Goal: Task Accomplishment & Management: Use online tool/utility

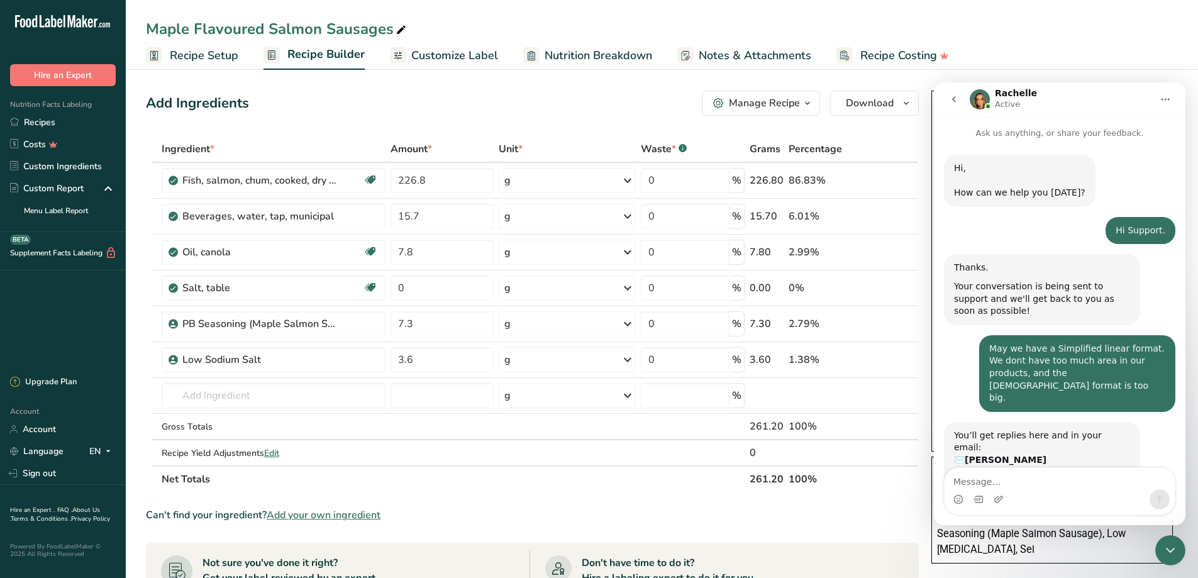
scroll to position [167, 0]
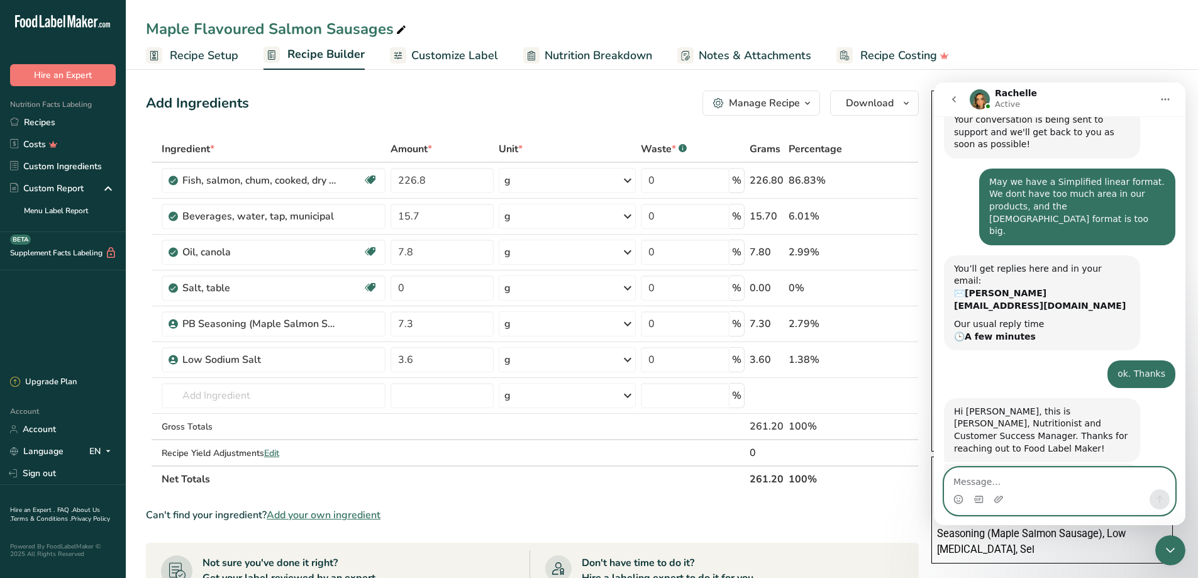
click at [970, 478] on textarea "Message…" at bounding box center [1060, 478] width 230 height 21
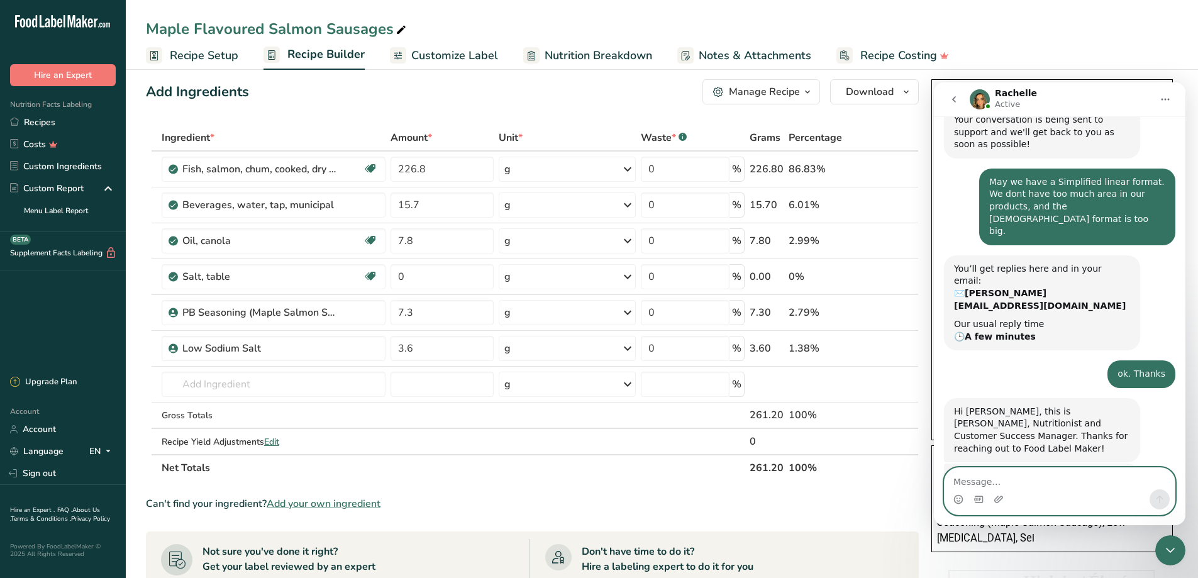
scroll to position [0, 0]
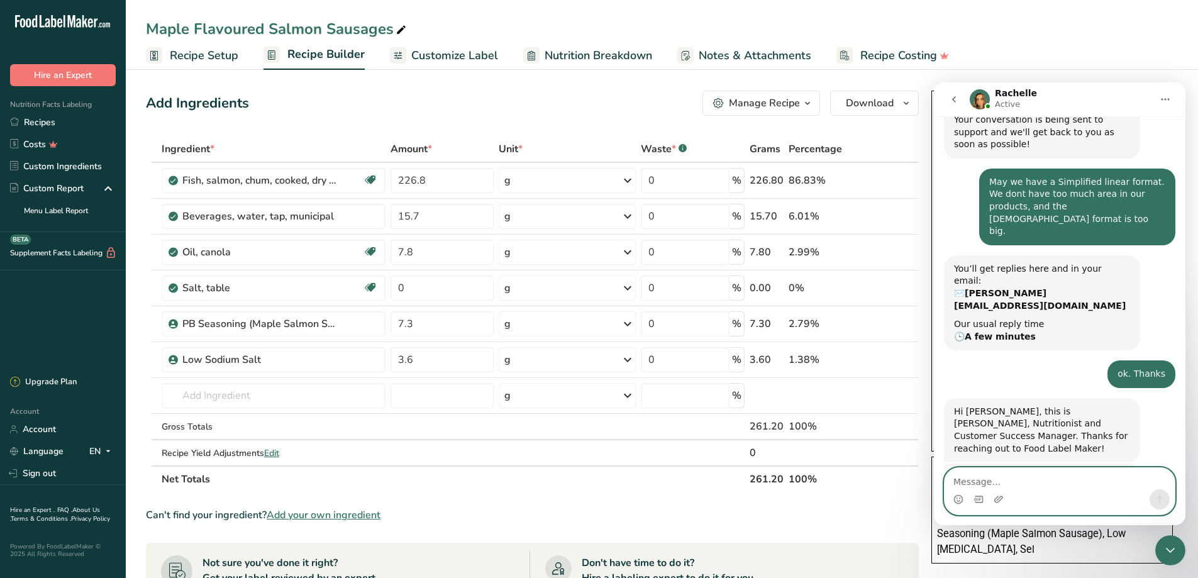
click at [982, 482] on textarea "Message…" at bounding box center [1060, 478] width 230 height 21
type textarea "Hi [PERSON_NAME]."
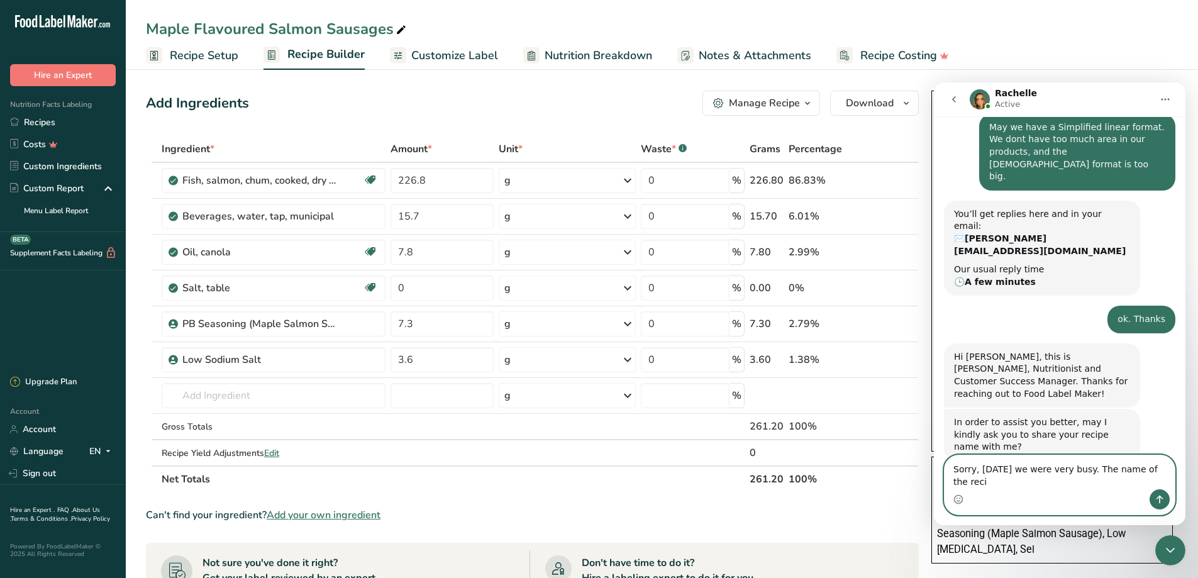
scroll to position [251, 0]
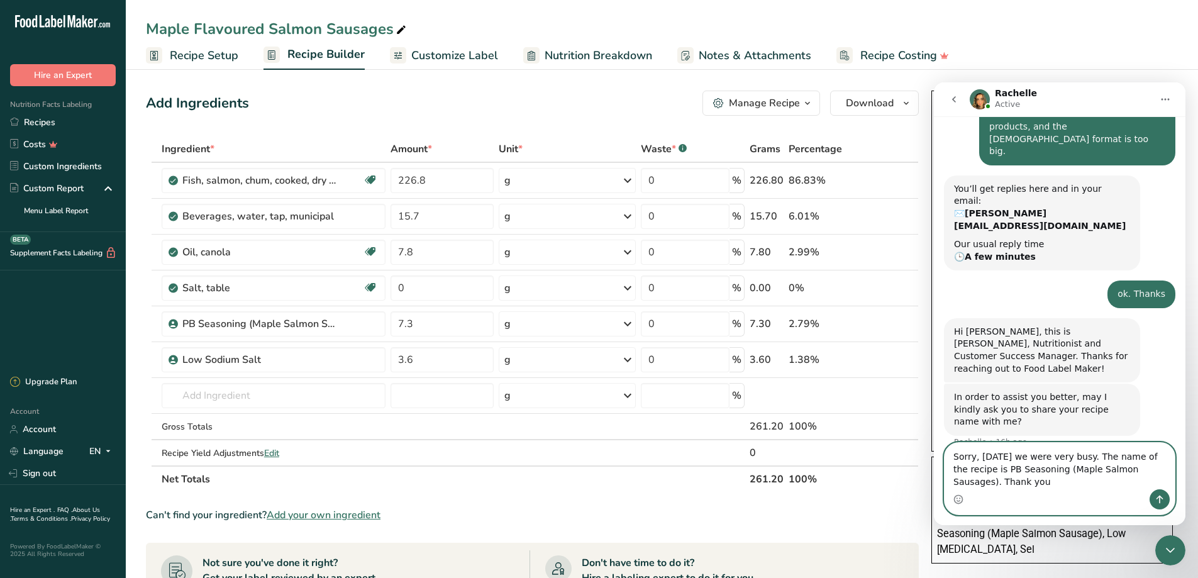
type textarea "Sorry, [DATE] we were very busy. The name of the recipe is PB Seasoning (Maple …"
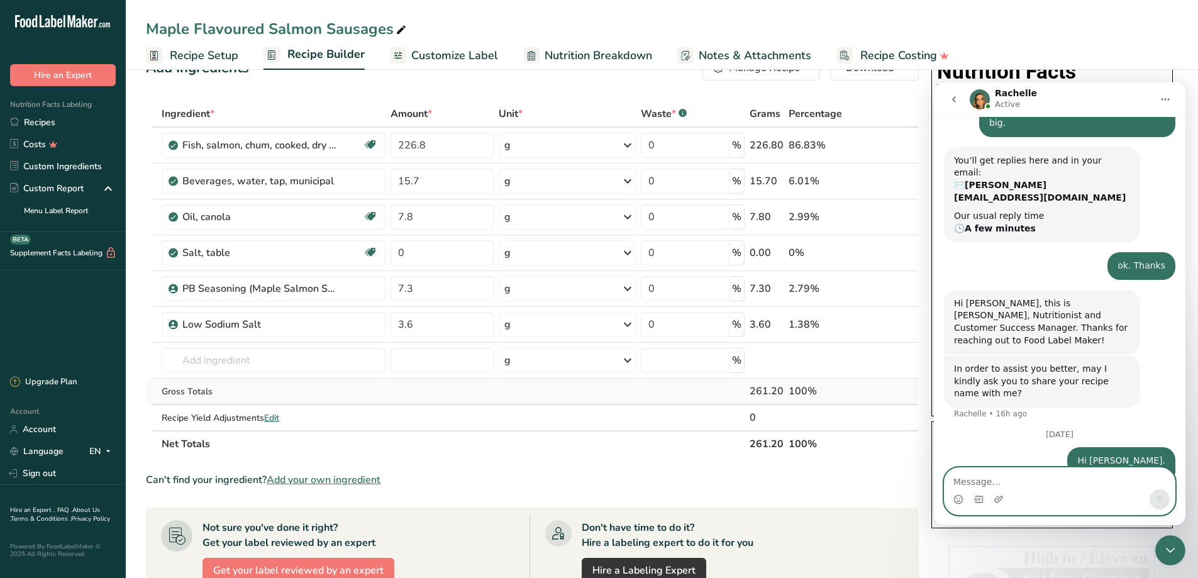
scroll to position [0, 0]
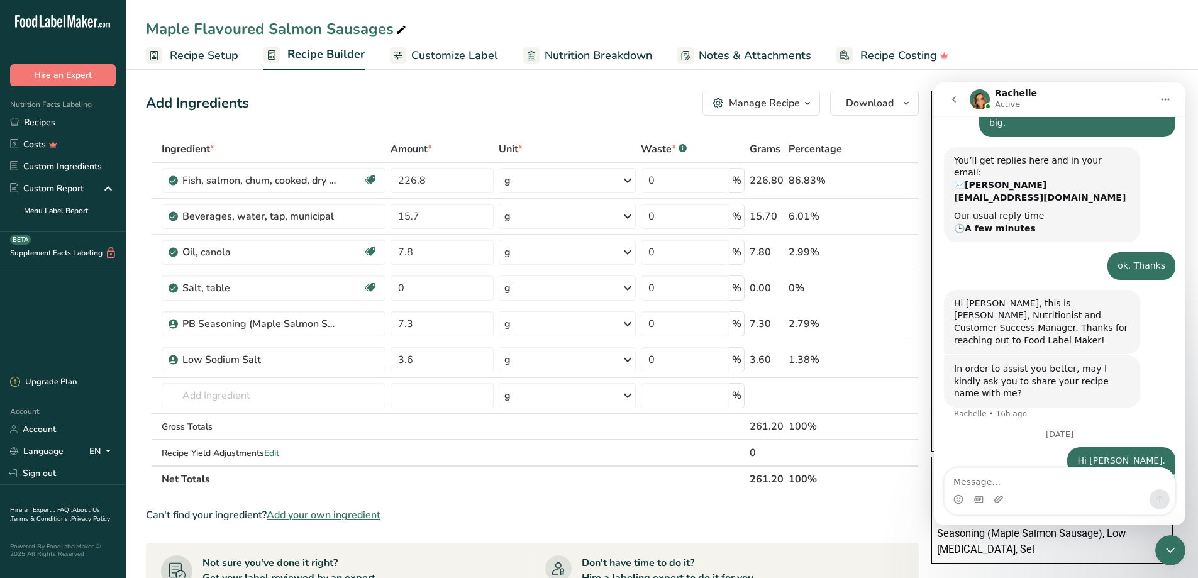
click at [440, 53] on span "Customize Label" at bounding box center [454, 55] width 87 height 17
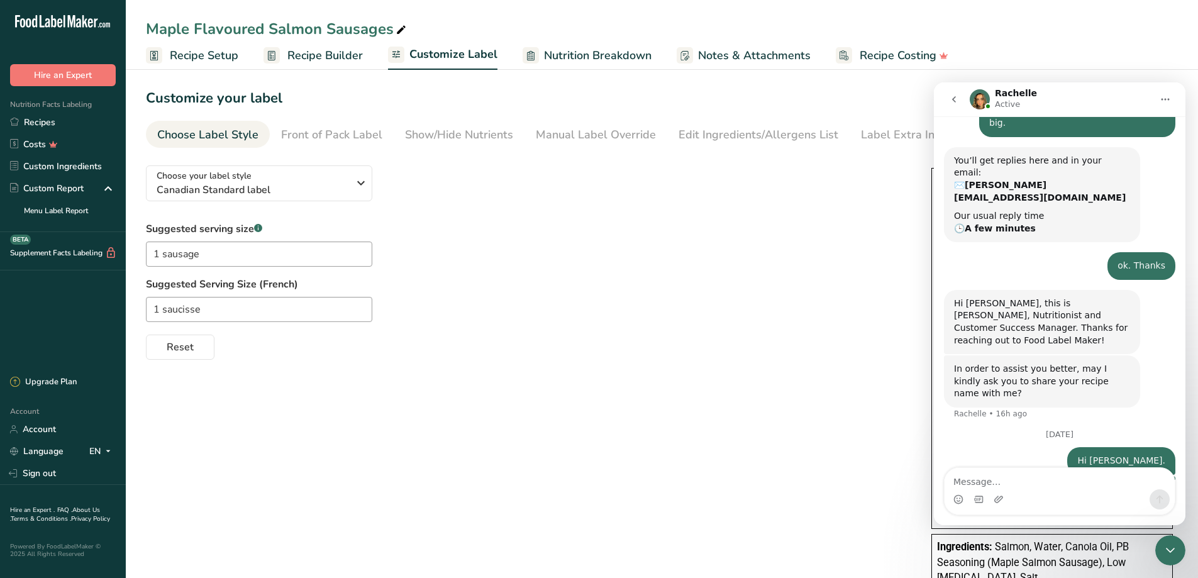
click at [645, 408] on div "Choose your label style Canadian Standard label USA (FDA) Standard FDA label Ta…" at bounding box center [662, 404] width 1032 height 498
drag, startPoint x: 837, startPoint y: 465, endPoint x: 788, endPoint y: 454, distance: 50.2
click at [788, 454] on div "Choose your label style Canadian Standard label USA (FDA) Standard FDA label Ta…" at bounding box center [662, 404] width 1032 height 498
click at [671, 284] on label "Suggested Serving Size (French)" at bounding box center [526, 284] width 761 height 15
click at [551, 269] on div "Suggested serving size .a-a{fill:#347362;}.b-a{fill:#fff;} 1 sausage Suggested …" at bounding box center [526, 290] width 761 height 138
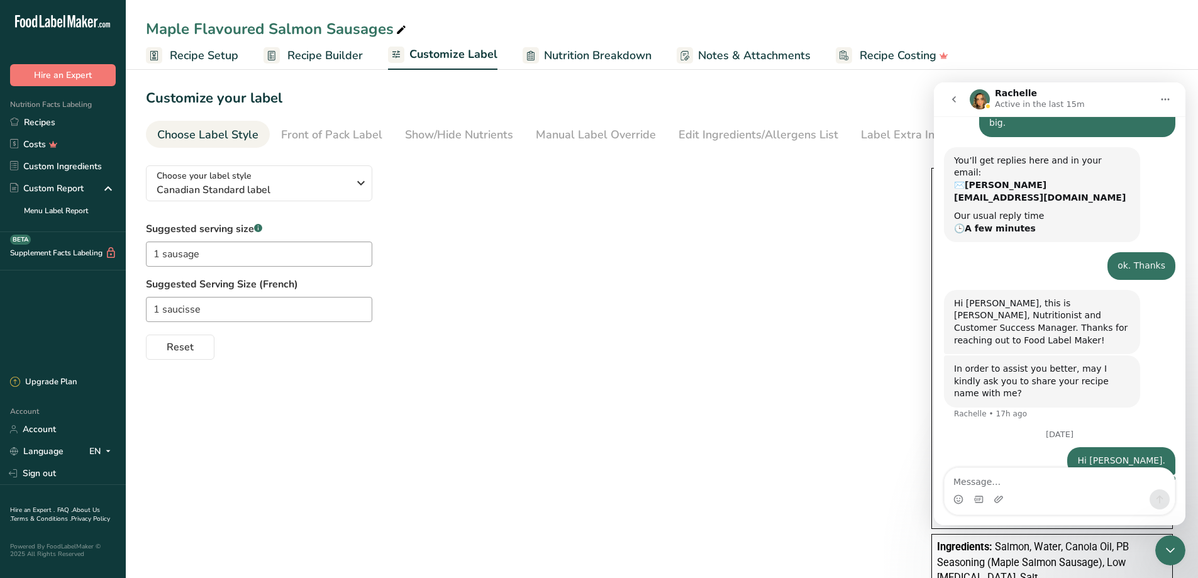
click at [220, 133] on div "Choose Label Style" at bounding box center [207, 134] width 101 height 17
click at [312, 57] on span "Recipe Builder" at bounding box center [324, 55] width 75 height 17
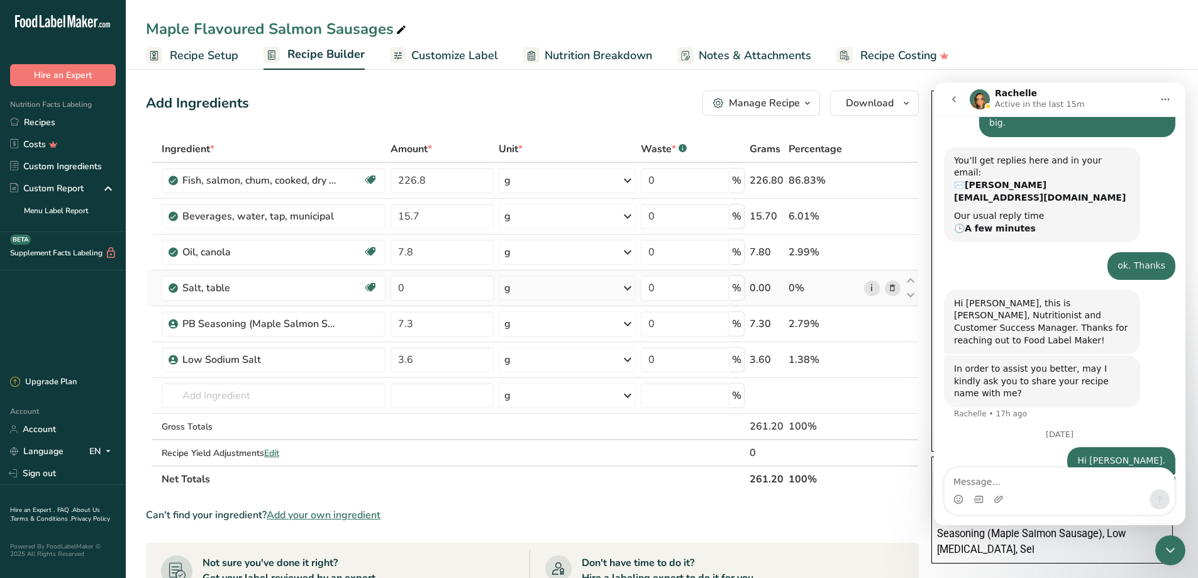
click at [869, 286] on link "i" at bounding box center [872, 289] width 16 height 16
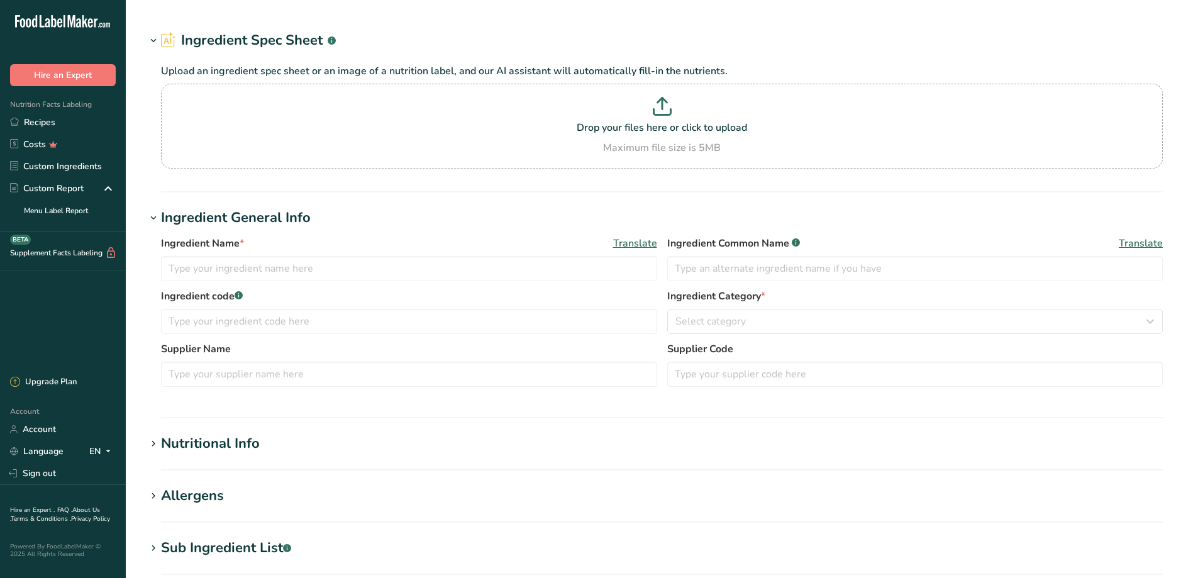
type input "Salt, table"
type input "Salt"
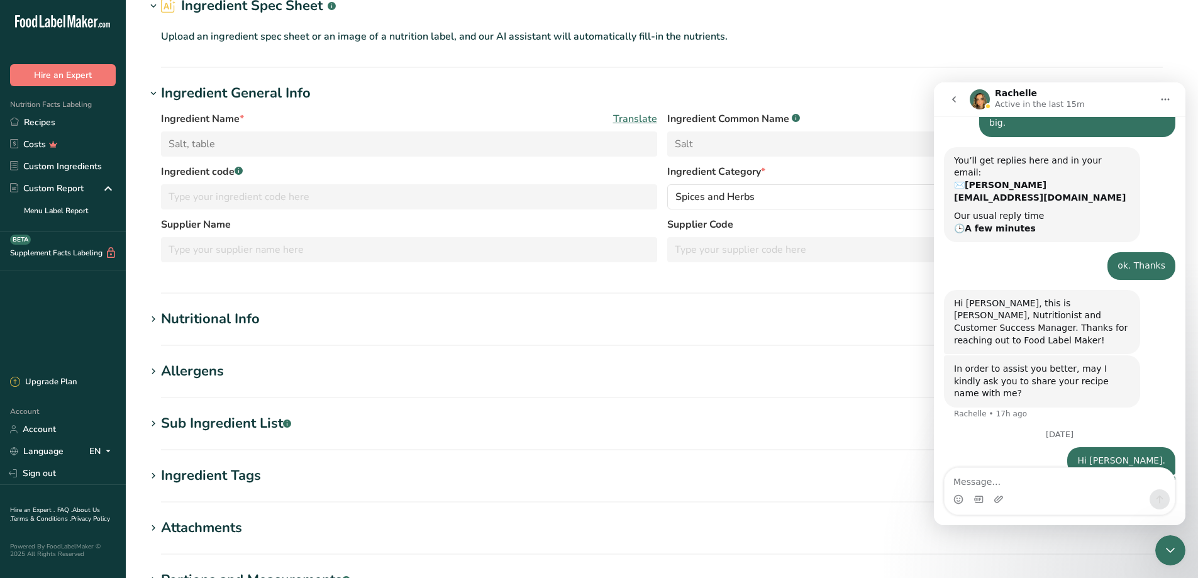
scroll to position [126, 0]
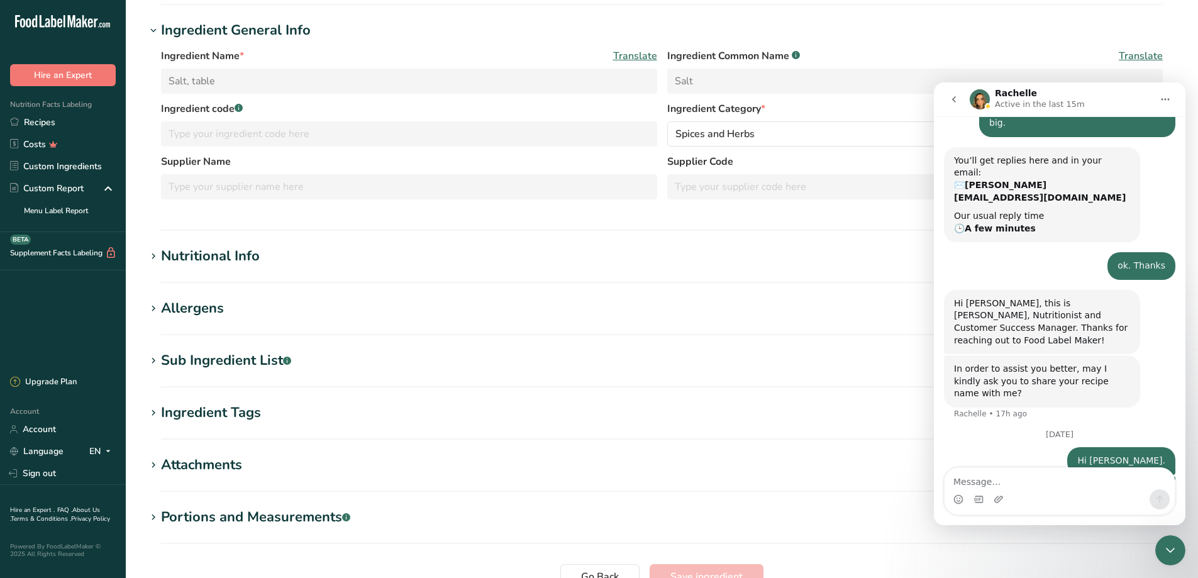
click at [216, 259] on div "Nutritional Info" at bounding box center [210, 256] width 99 height 21
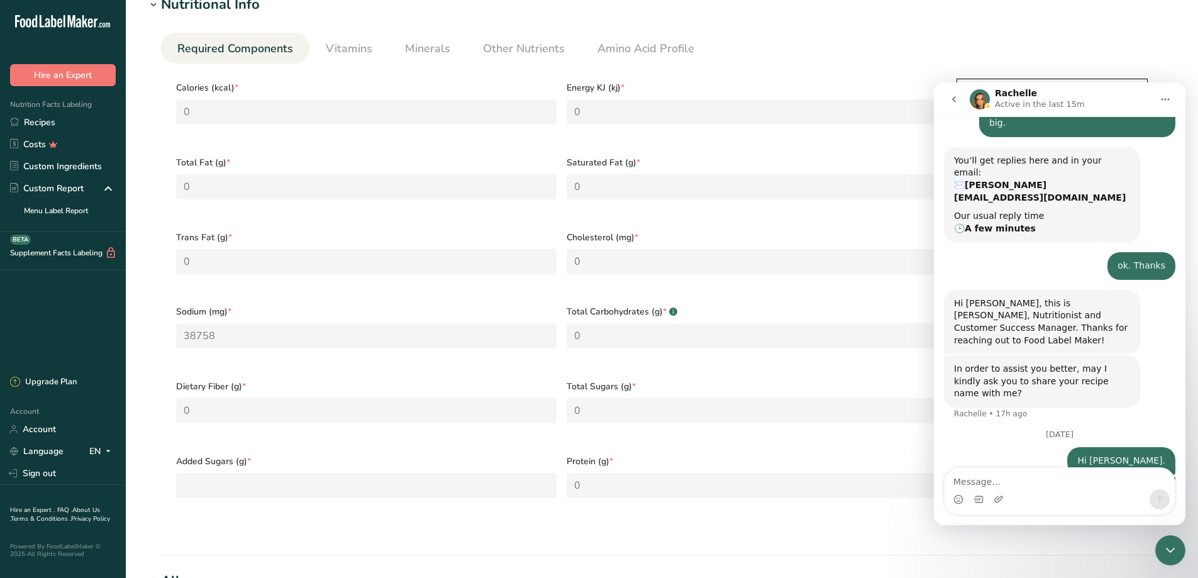
scroll to position [503, 0]
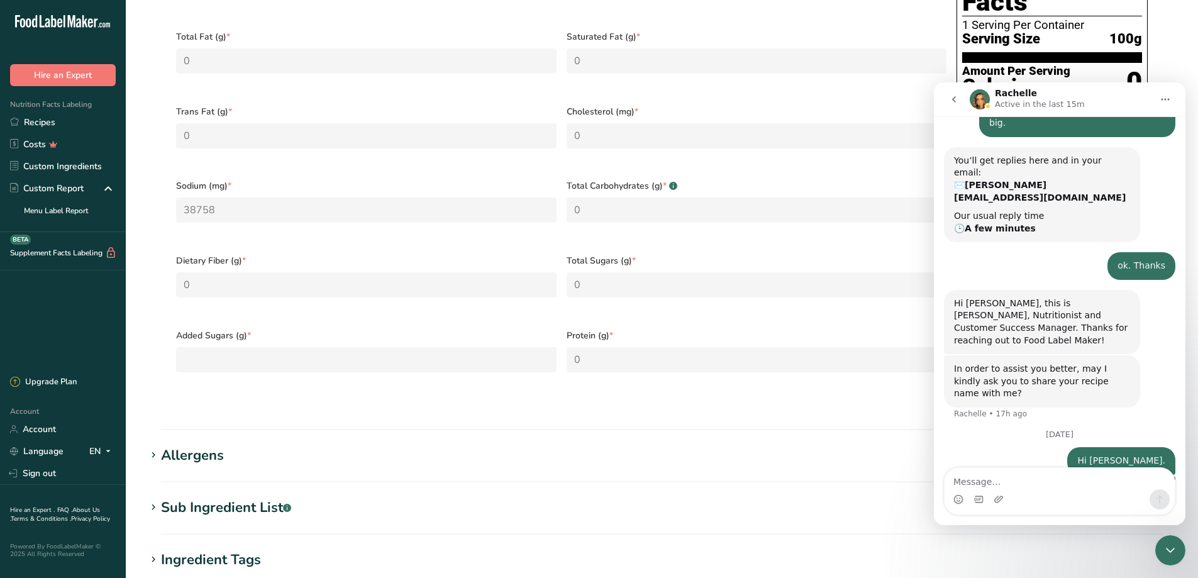
click at [1165, 101] on icon "Home" at bounding box center [1166, 99] width 10 height 10
click at [1103, 158] on div "Download transcript" at bounding box center [1132, 156] width 89 height 13
click at [1163, 98] on icon "Home" at bounding box center [1166, 99] width 10 height 10
click at [908, 445] on h1 "Allergens" at bounding box center [662, 455] width 1032 height 21
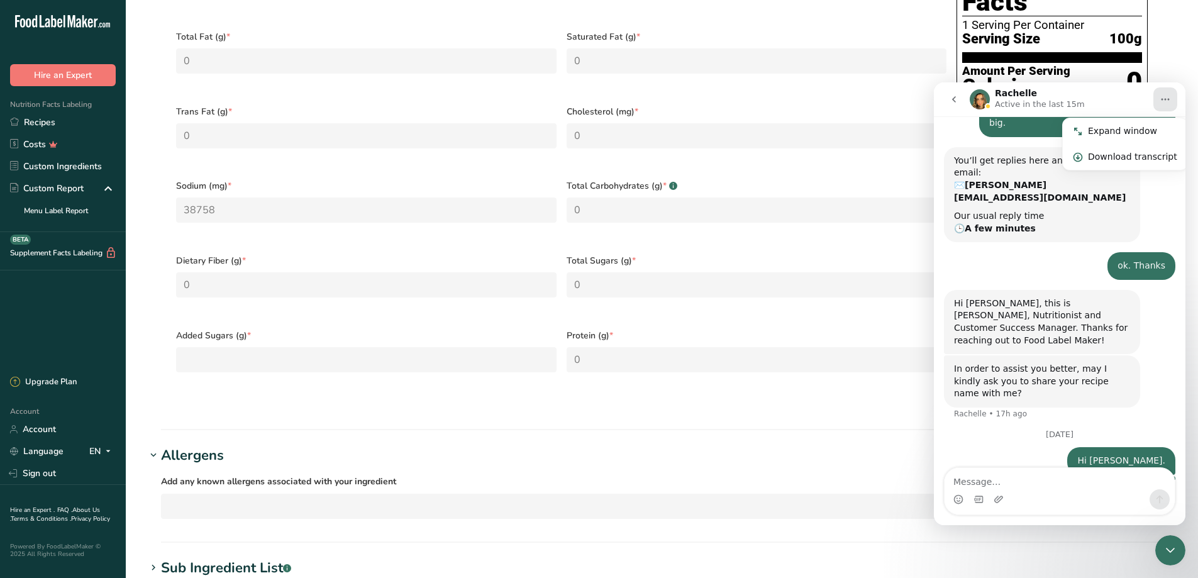
click at [952, 100] on icon "go back" at bounding box center [954, 99] width 10 height 10
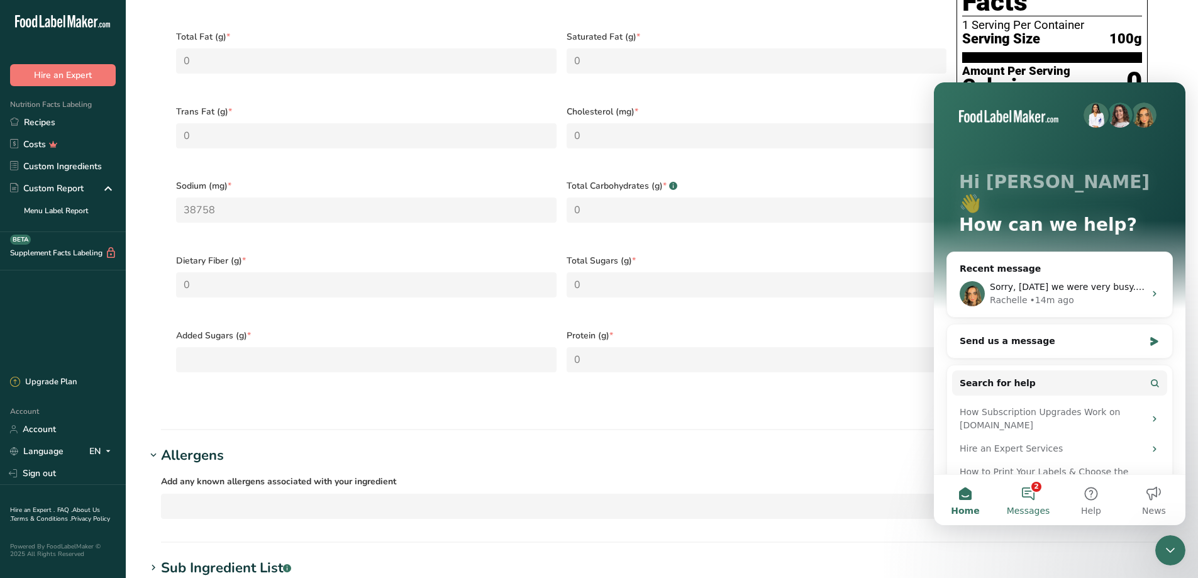
click at [1030, 493] on button "2 Messages" at bounding box center [1028, 500] width 63 height 50
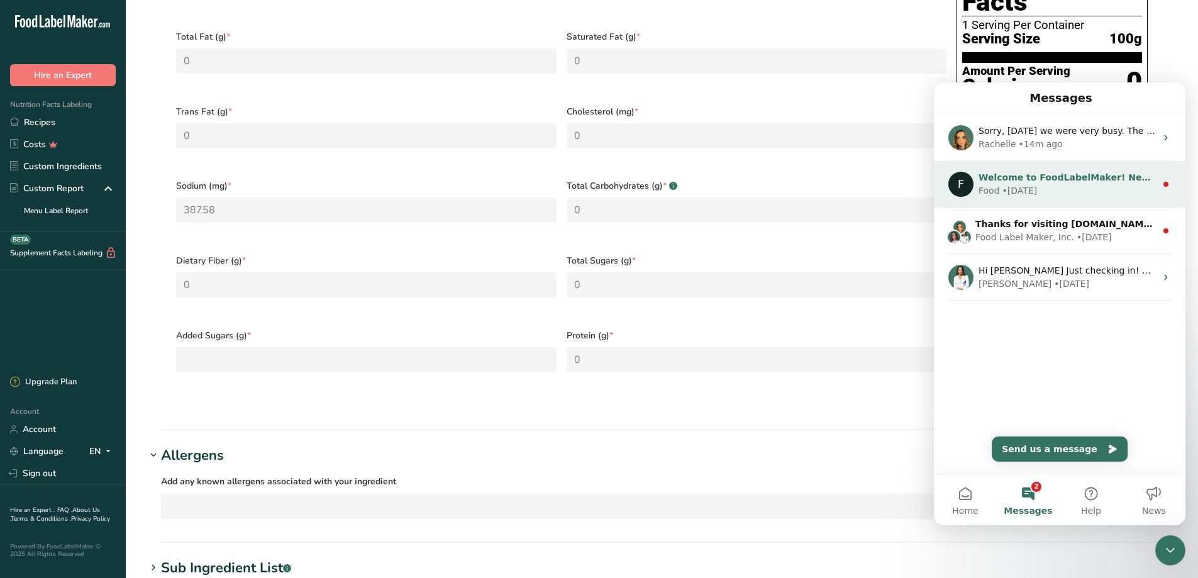
click at [1012, 185] on div "• [DATE]" at bounding box center [1020, 190] width 35 height 13
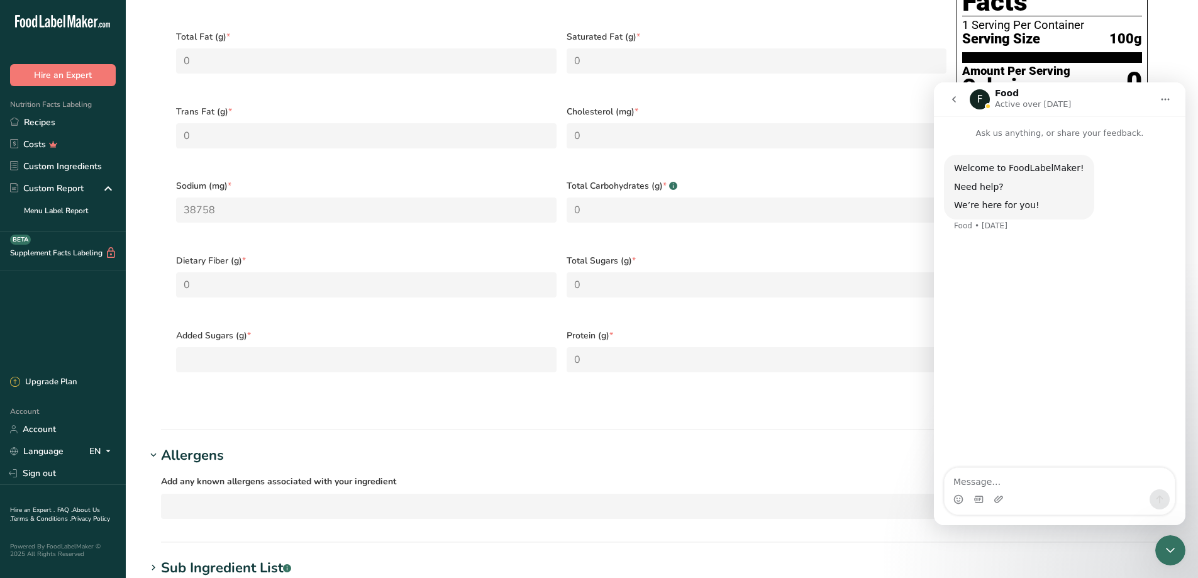
click at [1169, 93] on button "Home" at bounding box center [1166, 99] width 24 height 24
click at [1113, 155] on div "Download transcript" at bounding box center [1132, 156] width 89 height 13
click at [872, 371] on section "Calories (kcal) * 0 Energy KJ (kj) * 0 Total Fat (g) * 0 Saturated Fat (g) * 0 …" at bounding box center [662, 172] width 1002 height 469
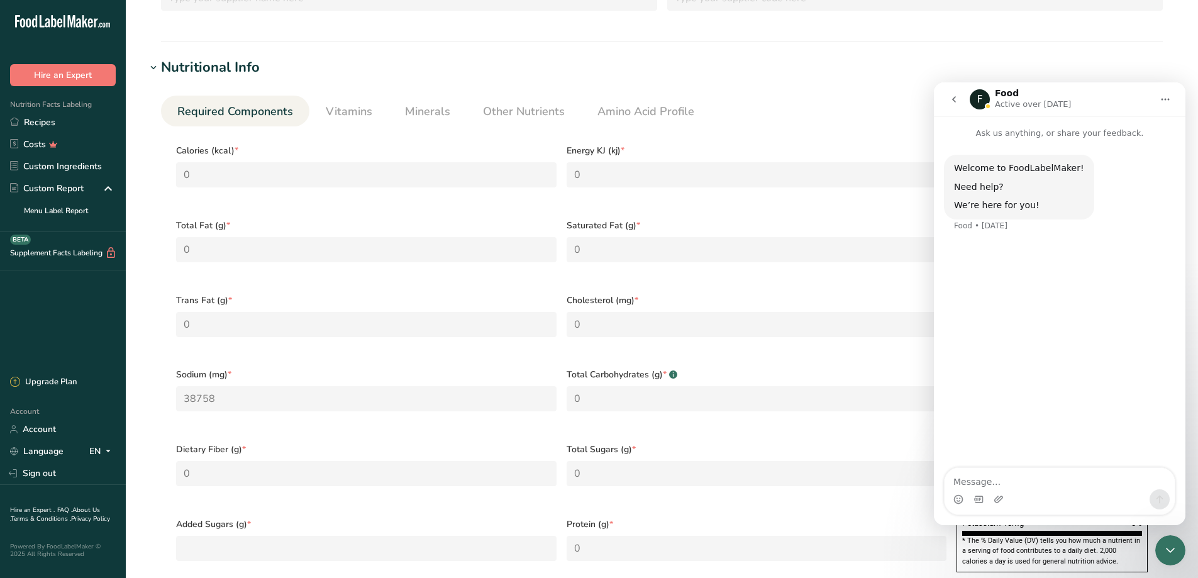
scroll to position [126, 0]
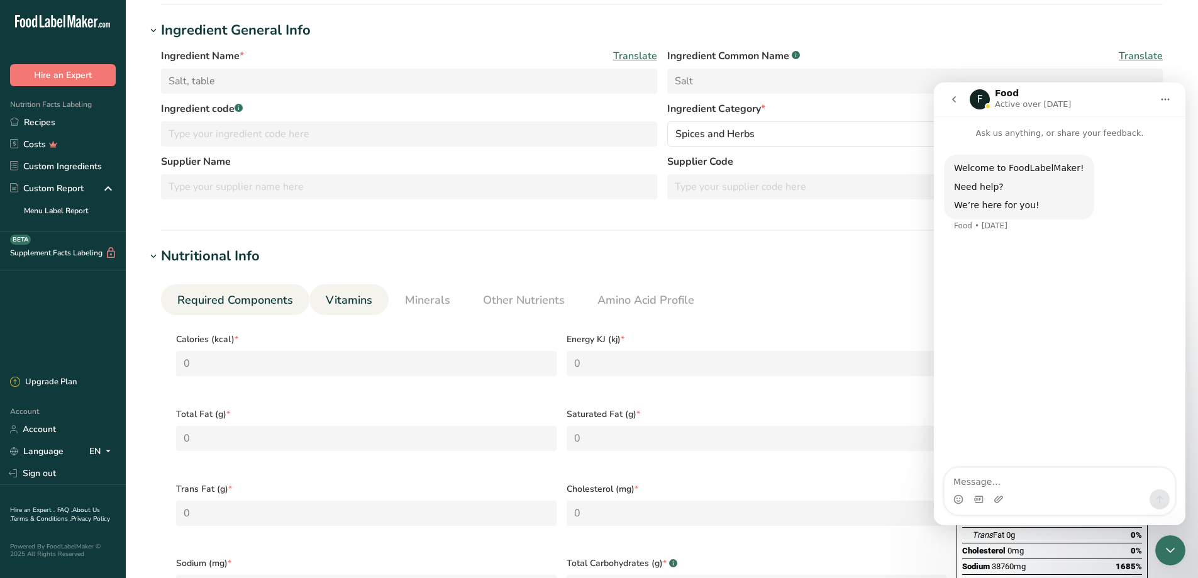
click at [348, 304] on span "Vitamins" at bounding box center [349, 300] width 47 height 17
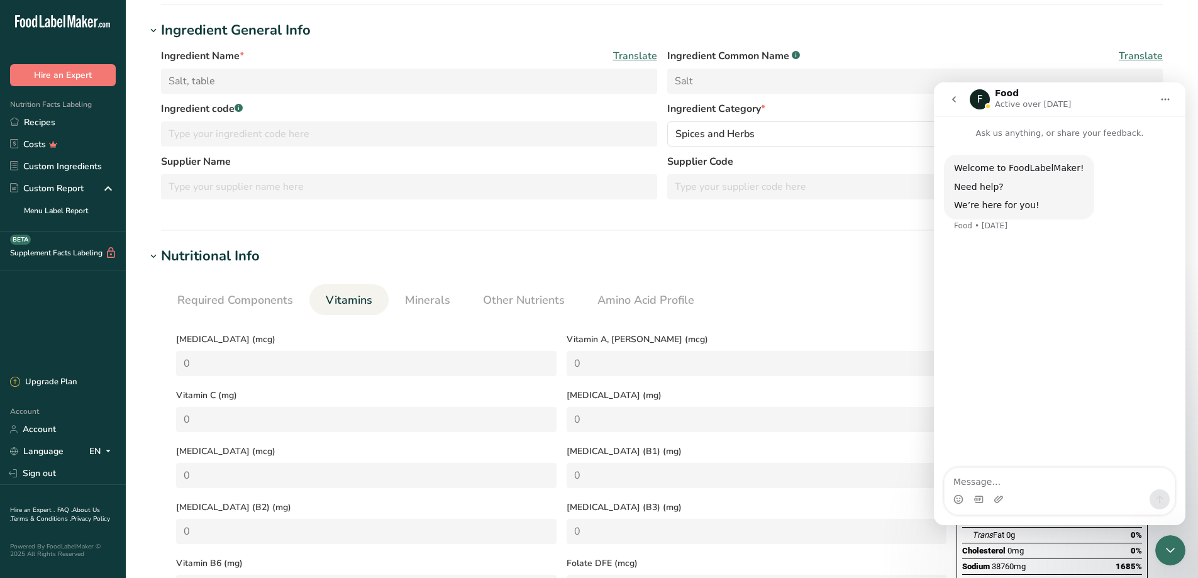
click at [348, 304] on span "Vitamins" at bounding box center [349, 300] width 47 height 17
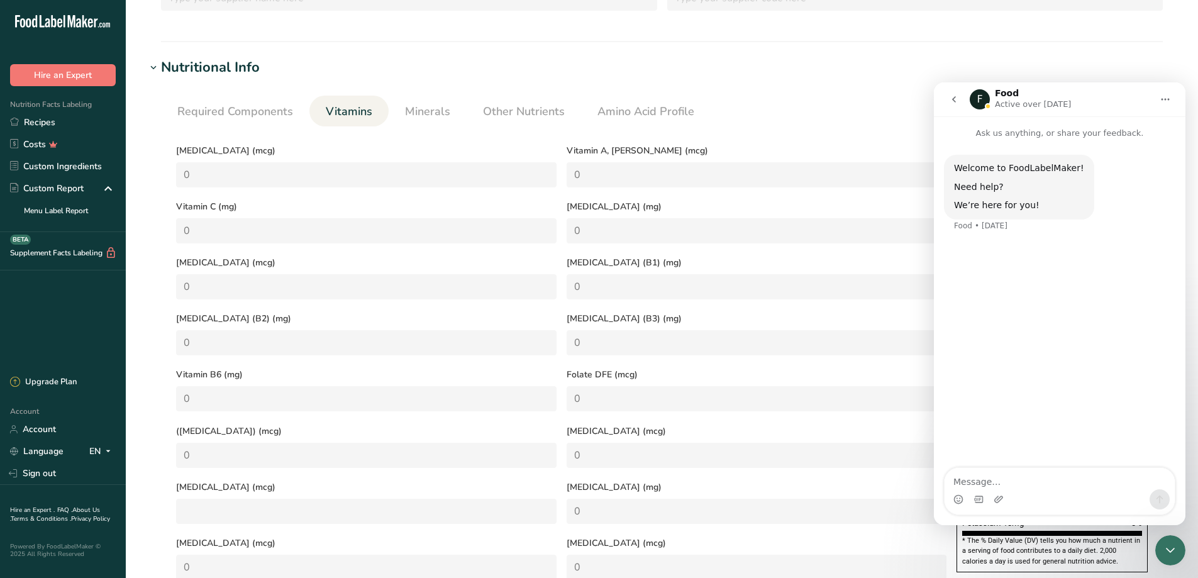
scroll to position [629, 0]
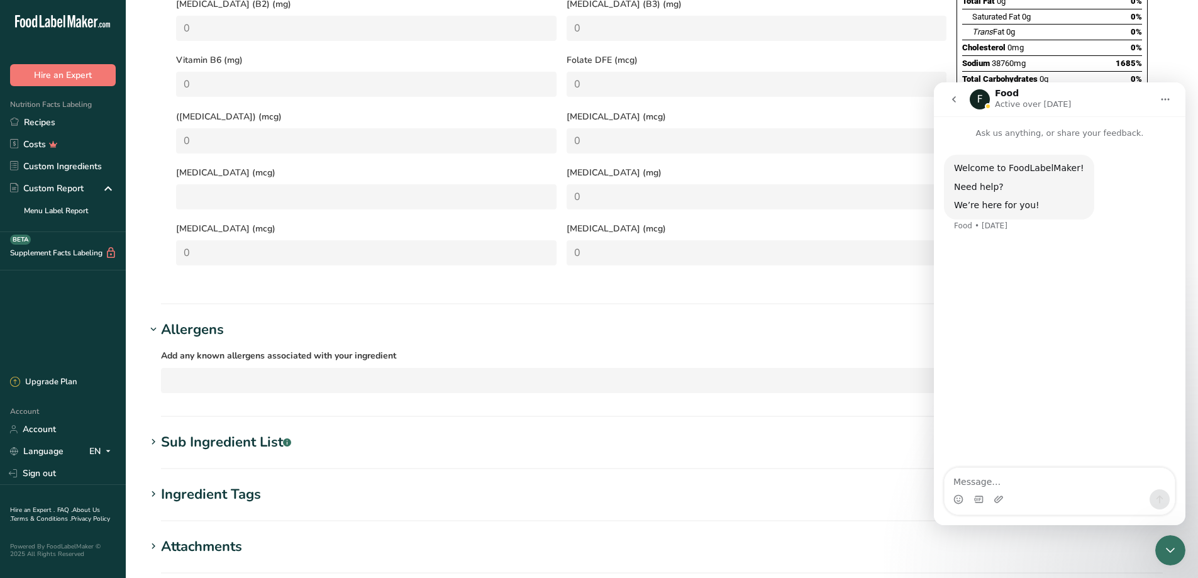
click at [1163, 101] on icon "Home" at bounding box center [1166, 99] width 10 height 10
click at [1128, 132] on div "Expand window" at bounding box center [1132, 131] width 89 height 13
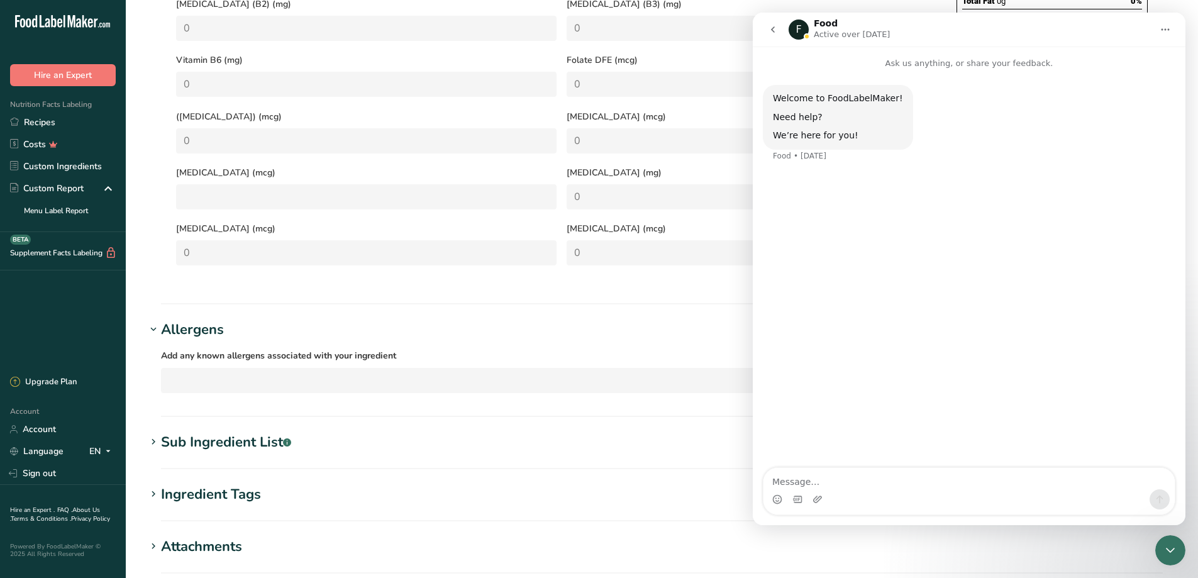
click at [1162, 35] on button "Home" at bounding box center [1166, 30] width 24 height 24
click at [1115, 84] on div "Download transcript" at bounding box center [1132, 87] width 89 height 13
click at [772, 28] on icon "go back" at bounding box center [773, 30] width 10 height 10
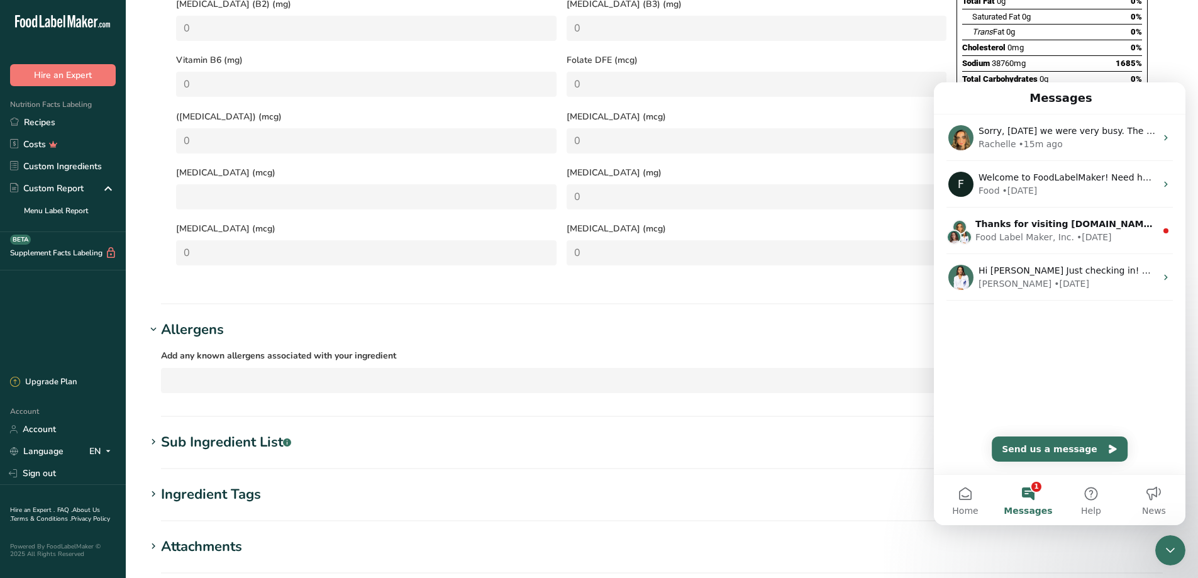
click at [1030, 503] on button "1 Messages" at bounding box center [1028, 500] width 63 height 50
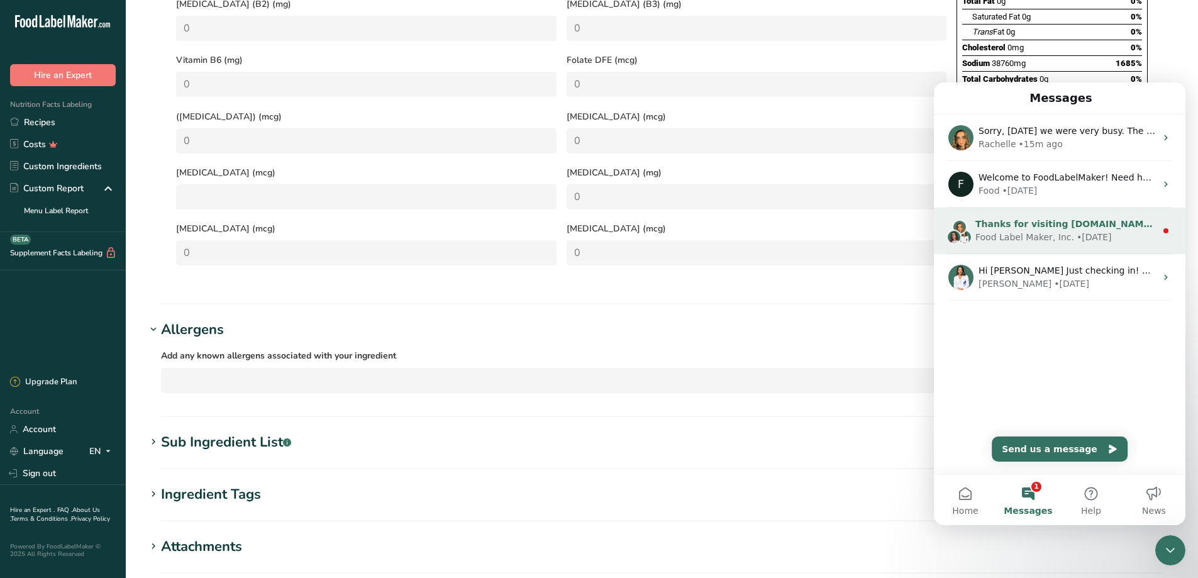
click at [1052, 232] on div "Food Label Maker, Inc." at bounding box center [1025, 237] width 99 height 13
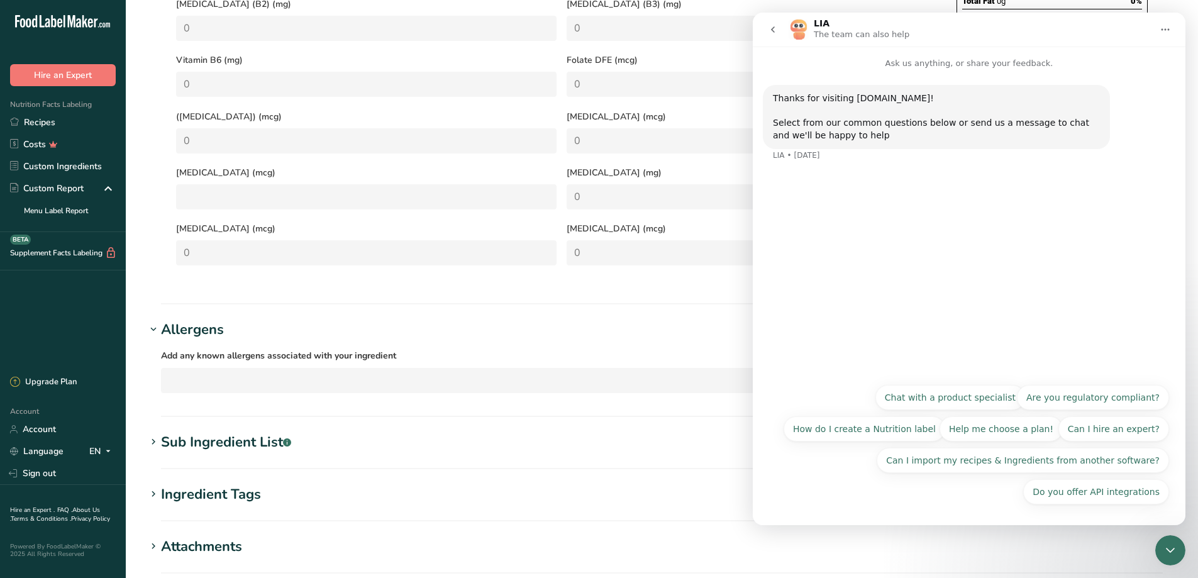
click at [767, 30] on button "go back" at bounding box center [773, 30] width 24 height 24
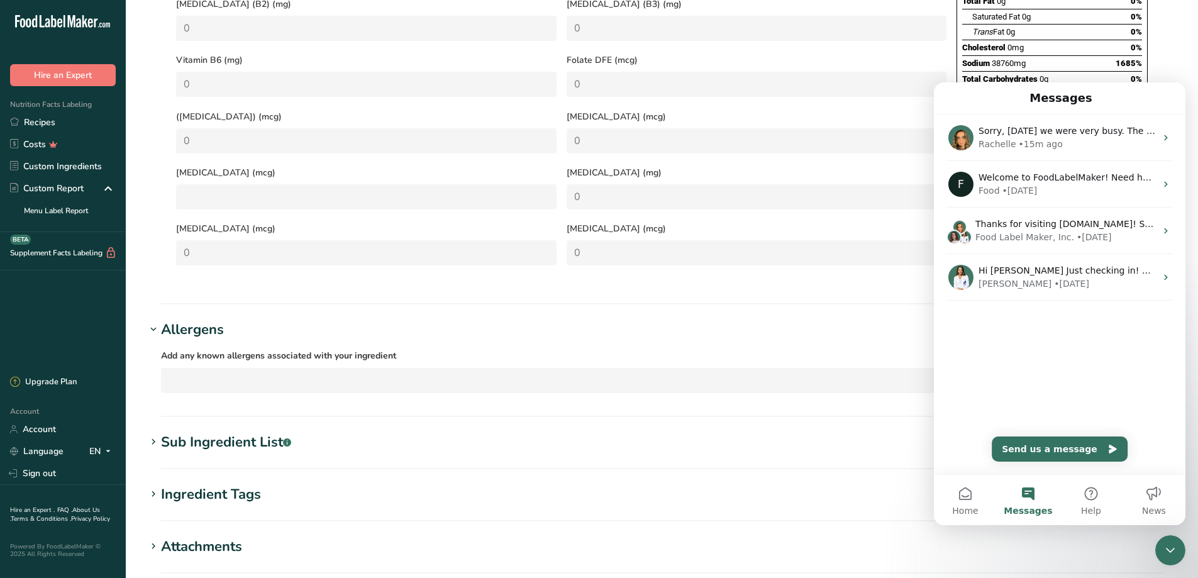
click at [813, 432] on h1 "Sub Ingredient List .a-a{fill:#347362;}.b-a{fill:#fff;}" at bounding box center [662, 442] width 1032 height 21
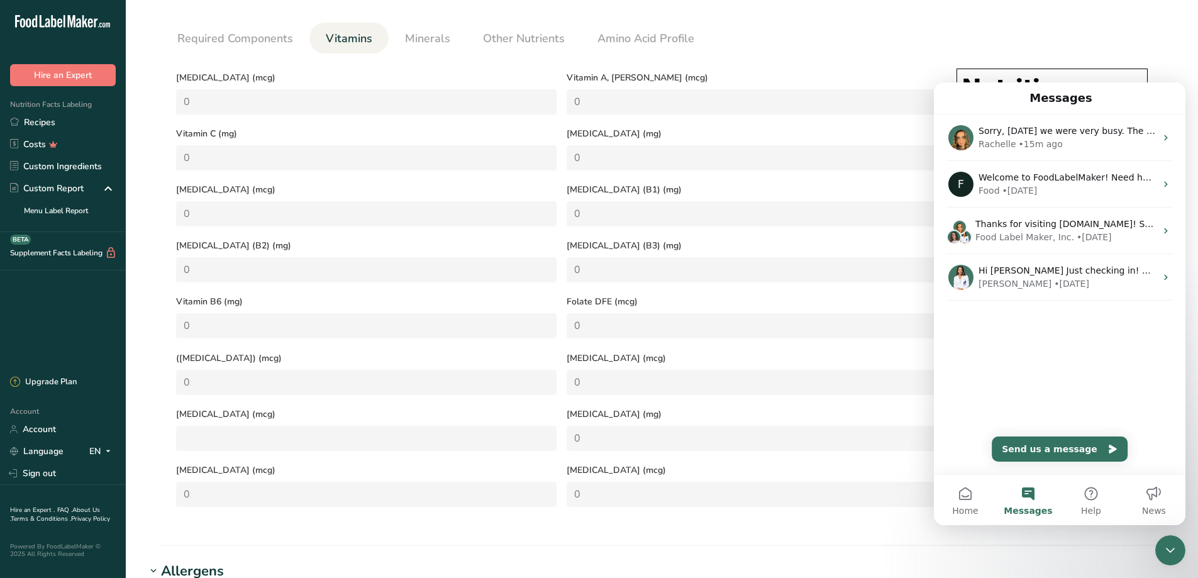
scroll to position [325, 0]
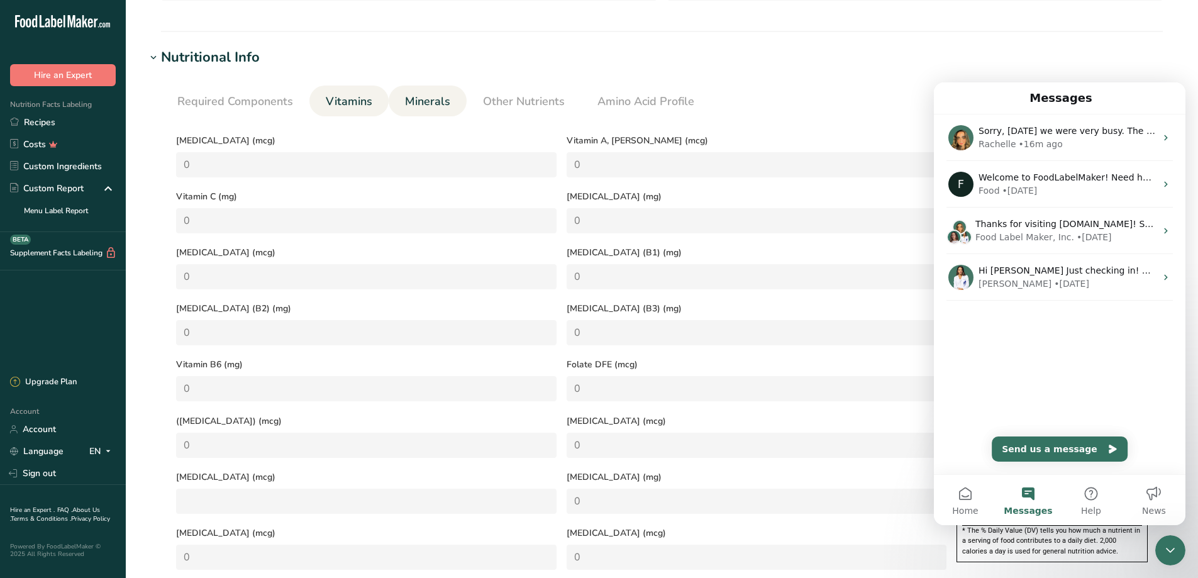
click at [429, 103] on span "Minerals" at bounding box center [427, 101] width 45 height 17
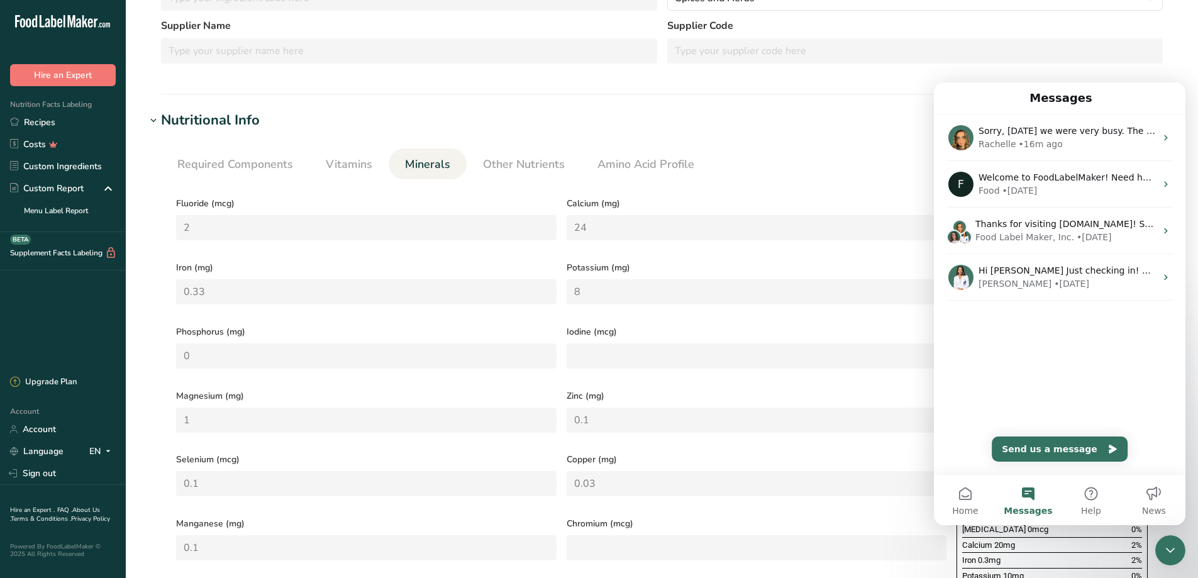
scroll to position [199, 0]
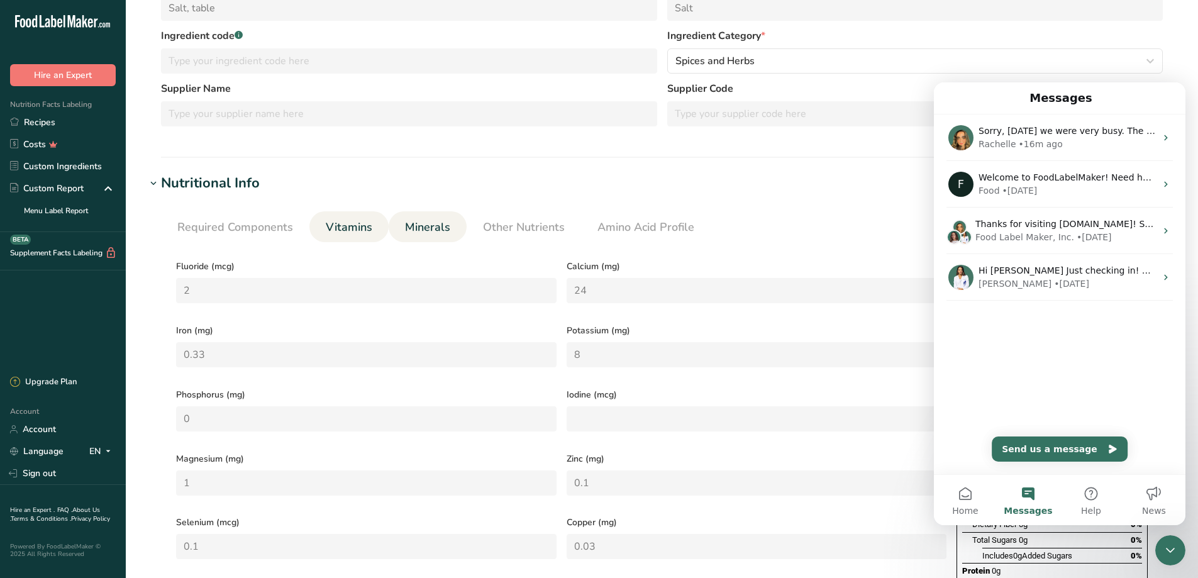
click at [350, 224] on span "Vitamins" at bounding box center [349, 227] width 47 height 17
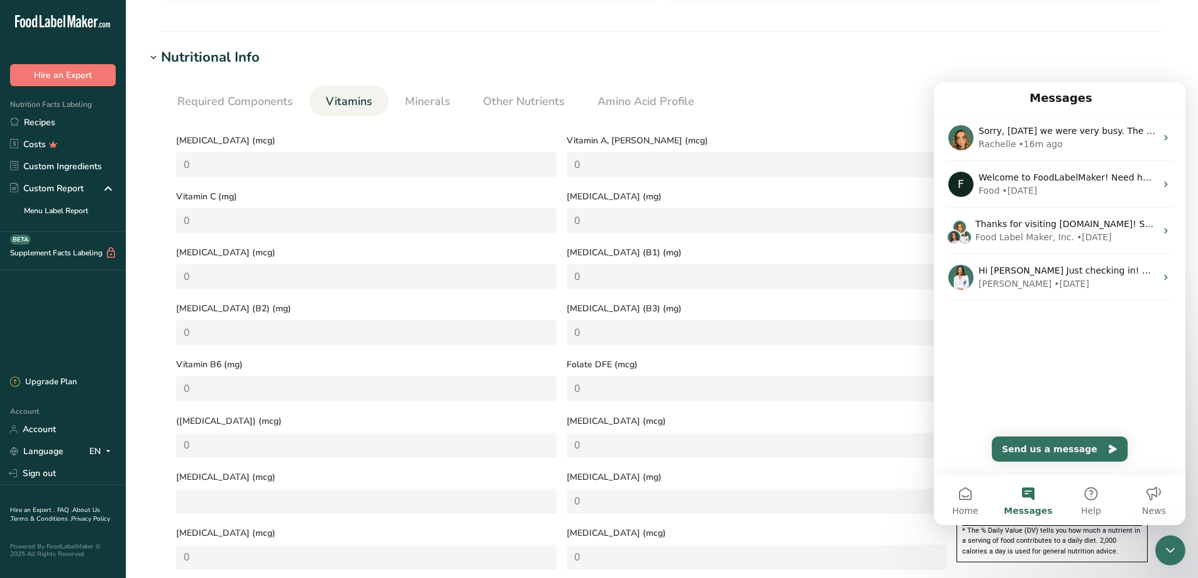
scroll to position [388, 0]
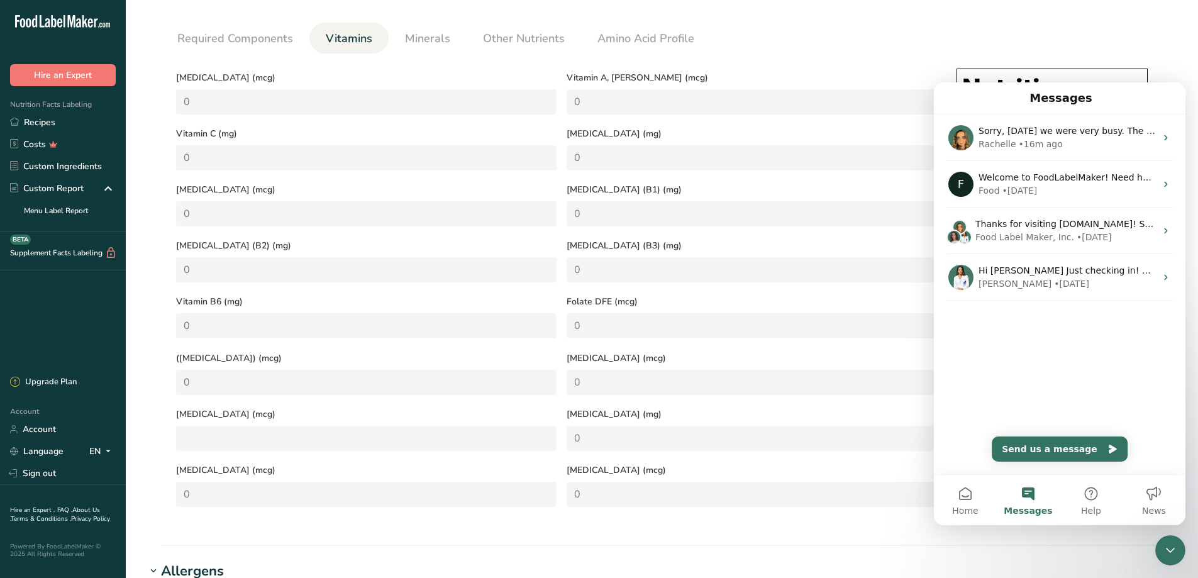
drag, startPoint x: 1169, startPoint y: 550, endPoint x: 1165, endPoint y: 539, distance: 12.1
click at [1167, 545] on icon "Close Intercom Messenger" at bounding box center [1170, 550] width 15 height 15
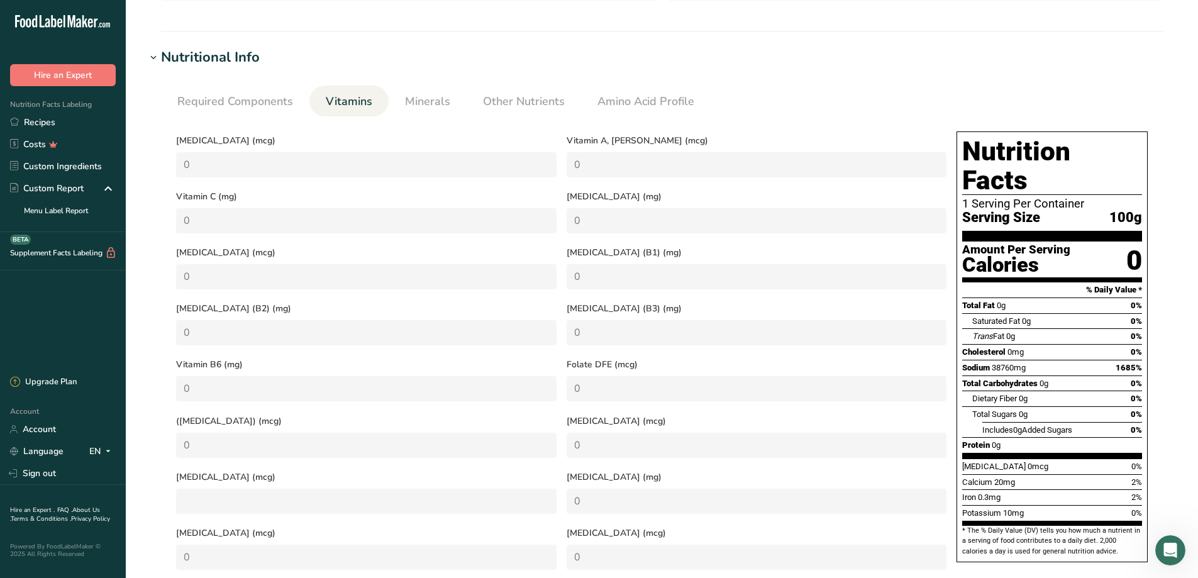
scroll to position [262, 0]
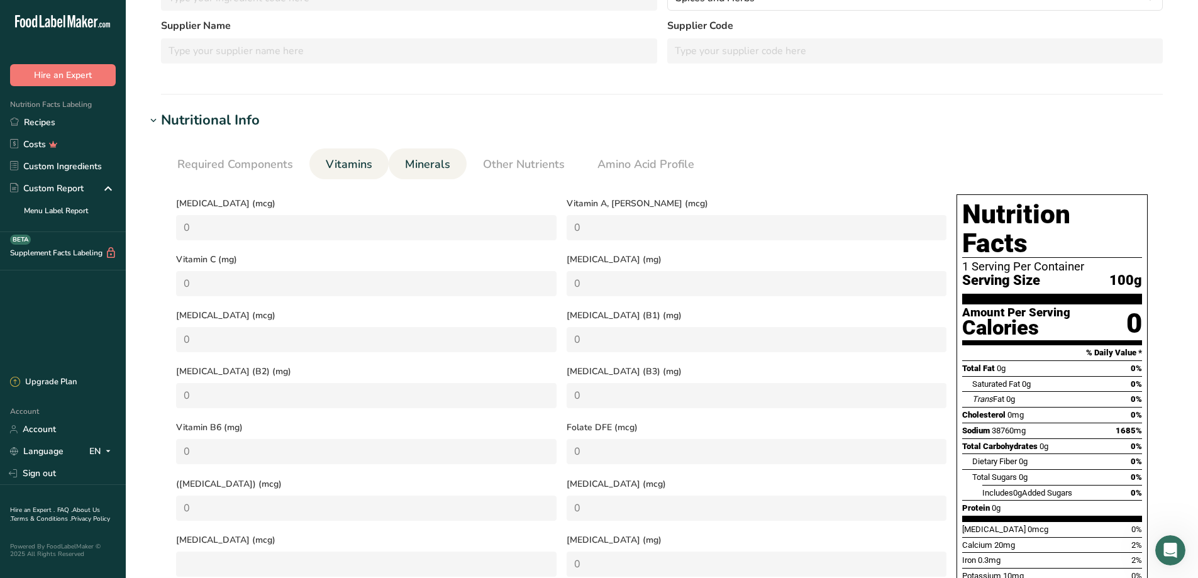
click at [413, 167] on span "Minerals" at bounding box center [427, 164] width 45 height 17
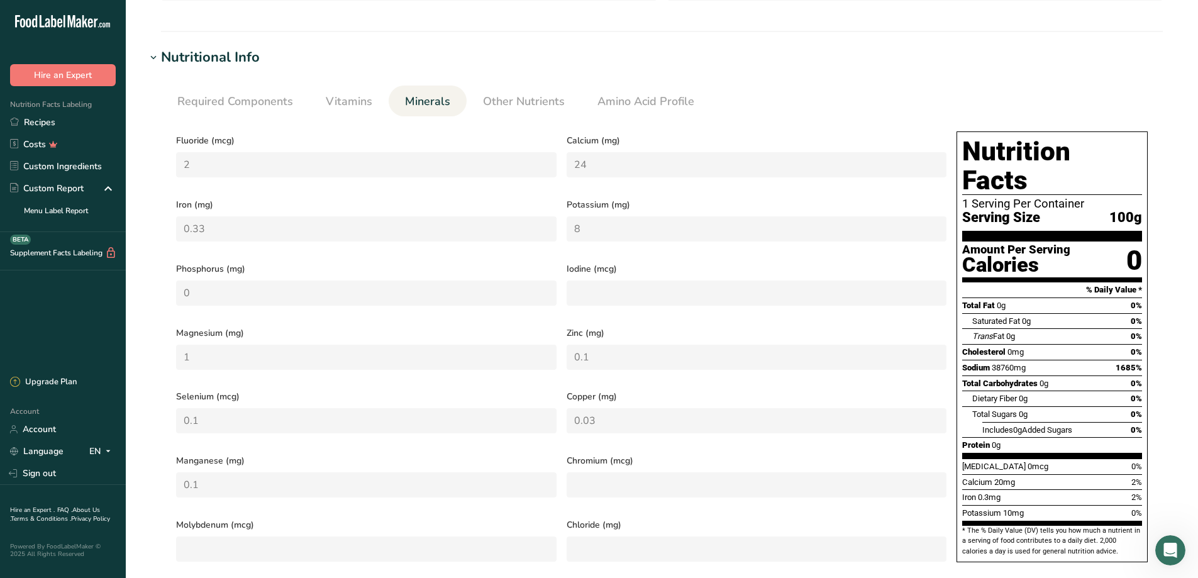
scroll to position [10, 0]
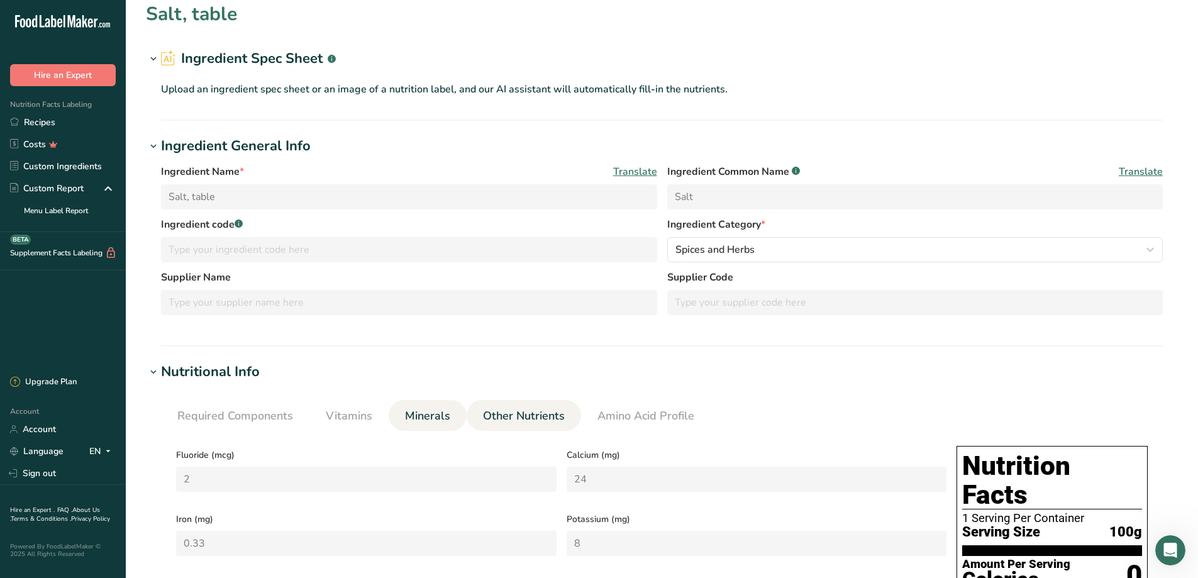
click at [530, 415] on span "Other Nutrients" at bounding box center [524, 416] width 82 height 17
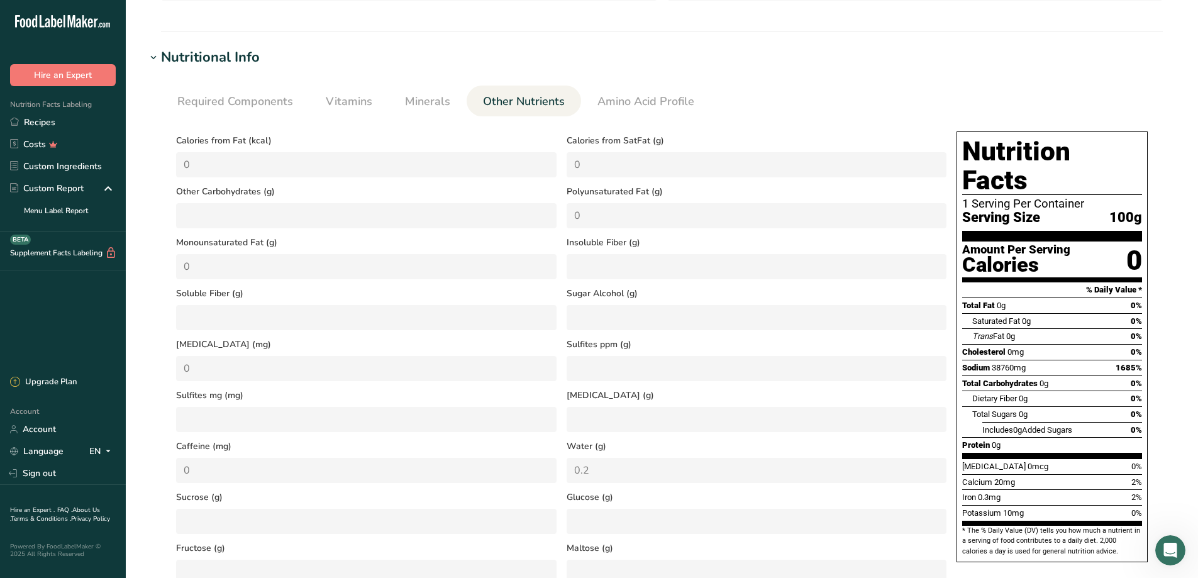
scroll to position [262, 0]
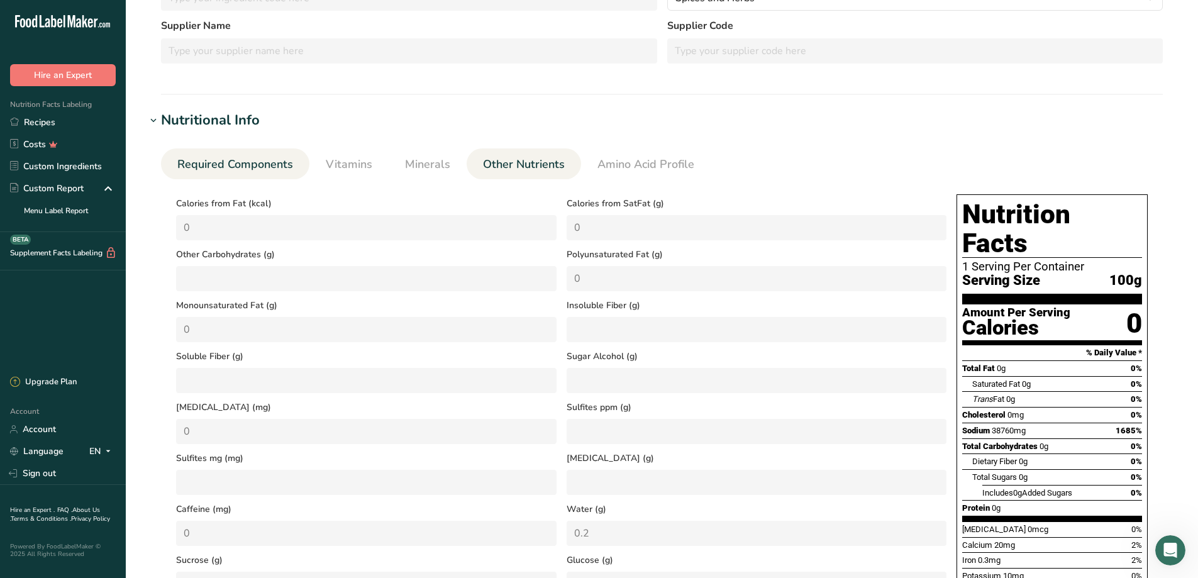
click at [219, 162] on span "Required Components" at bounding box center [235, 164] width 116 height 17
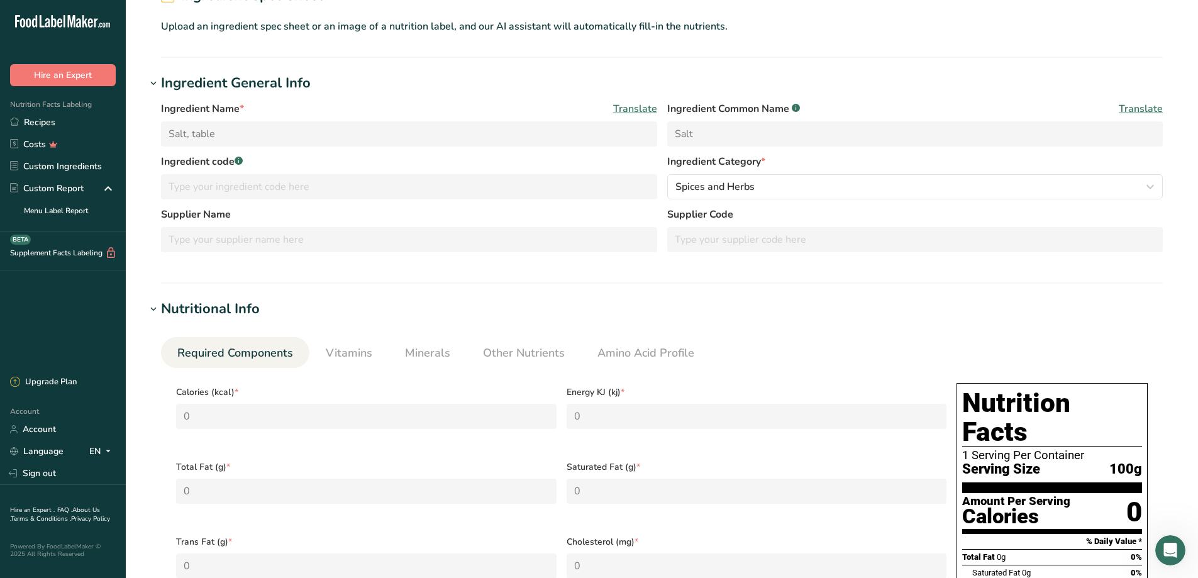
scroll to position [325, 0]
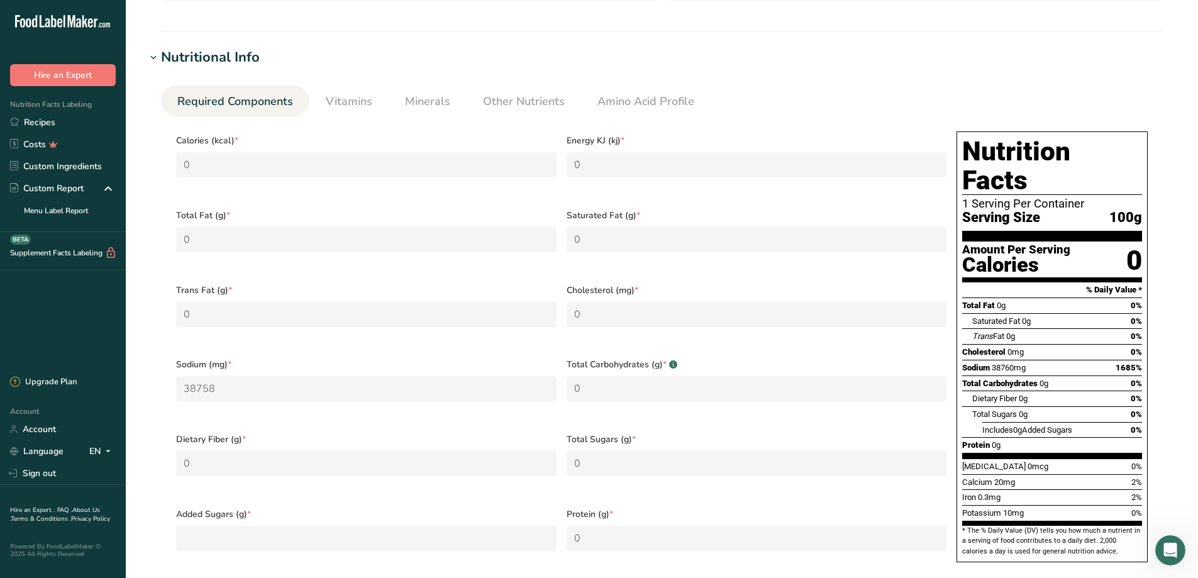
click at [228, 358] on span "*" at bounding box center [230, 364] width 4 height 13
click at [1166, 542] on icon "Open Intercom Messenger" at bounding box center [1171, 550] width 21 height 21
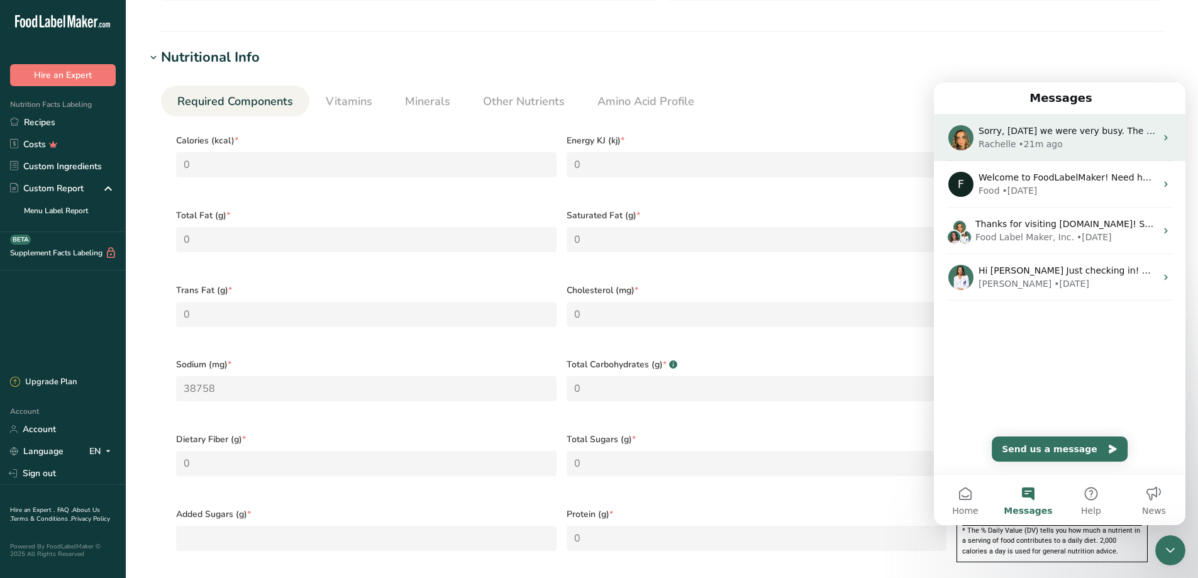
click at [964, 131] on img "Intercom messenger" at bounding box center [961, 137] width 25 height 25
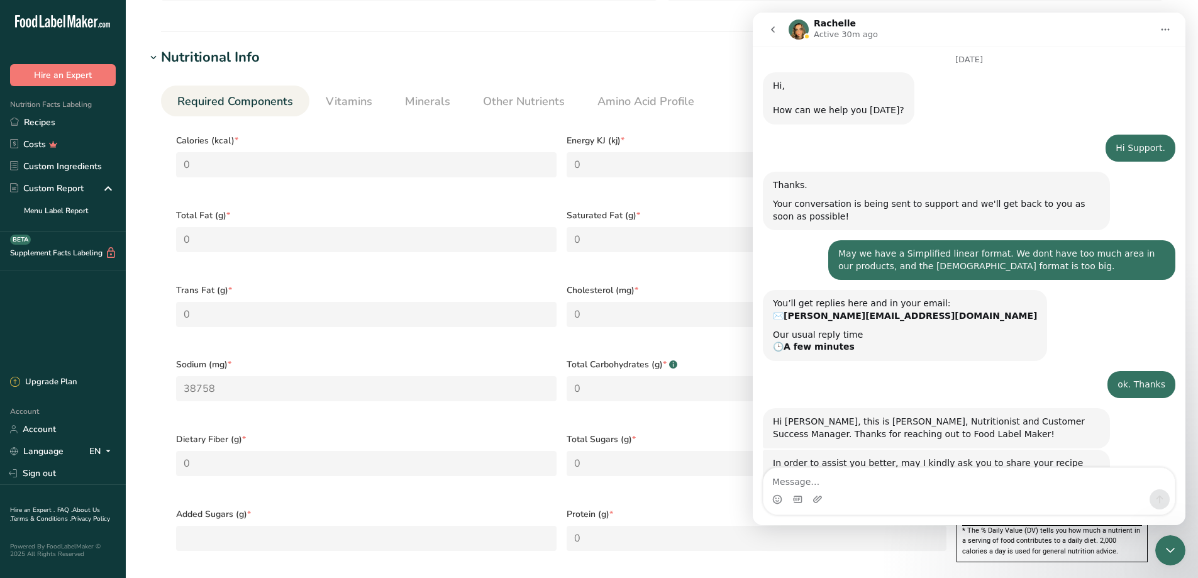
scroll to position [172, 0]
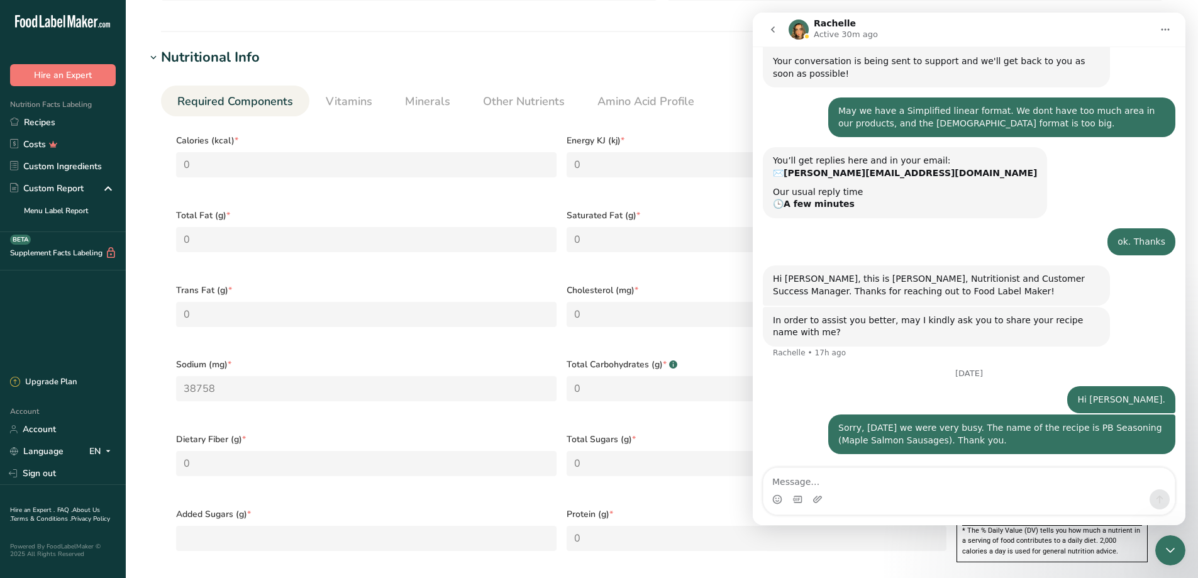
click at [1173, 547] on icon "Close Intercom Messenger" at bounding box center [1170, 550] width 15 height 15
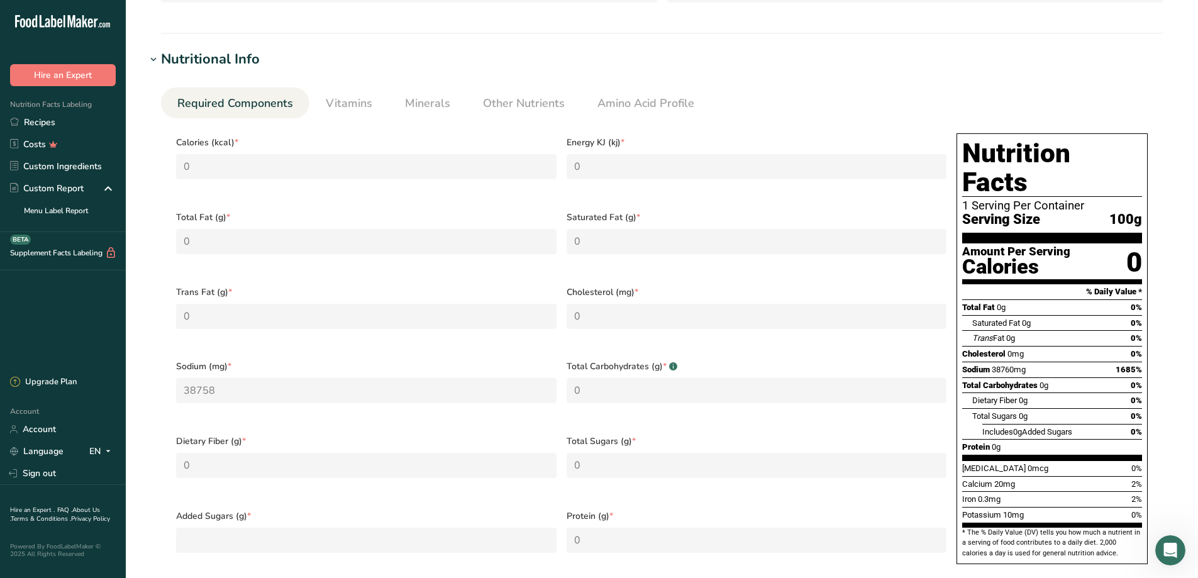
scroll to position [328, 0]
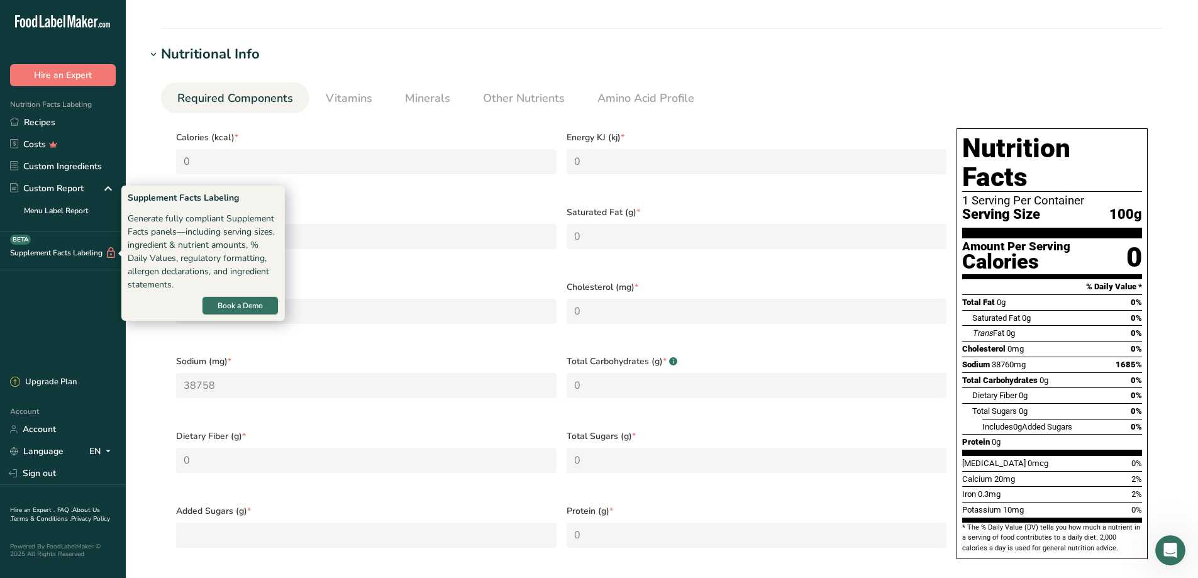
click at [80, 247] on div "Supplement Facts Labeling BETA" at bounding box center [58, 253] width 117 height 13
click at [233, 308] on span "Book a Demo" at bounding box center [240, 305] width 45 height 11
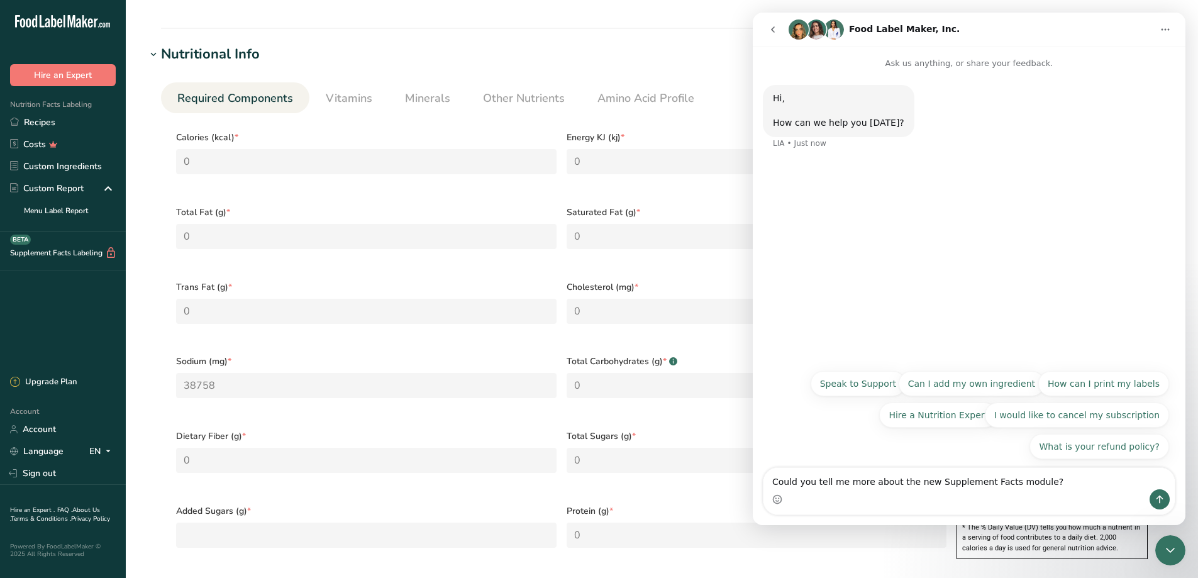
click at [776, 26] on icon "go back" at bounding box center [773, 30] width 10 height 10
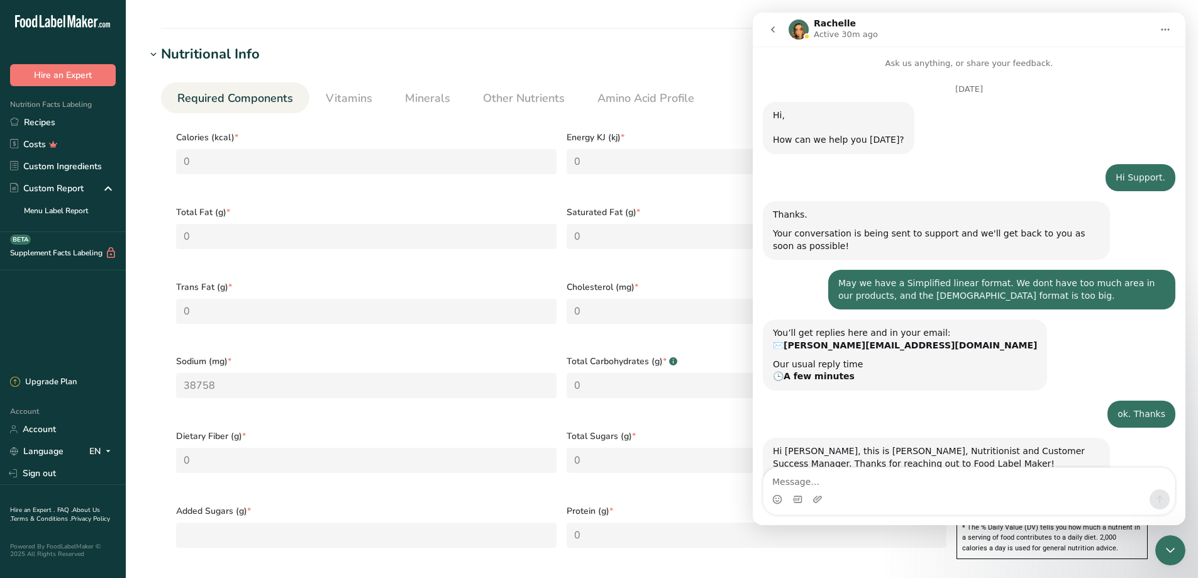
scroll to position [172, 0]
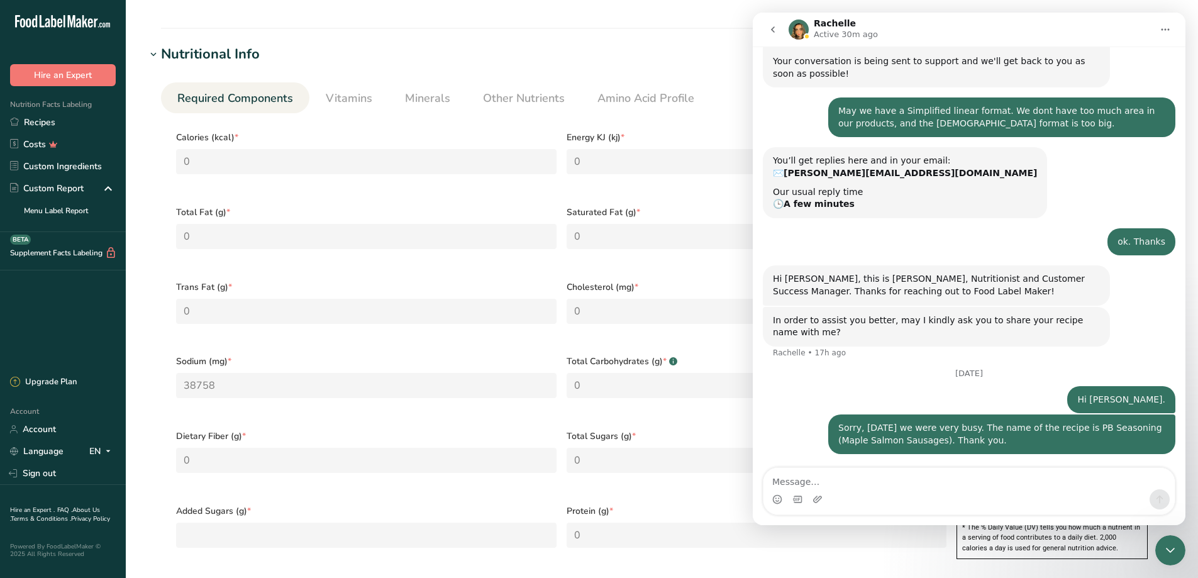
click at [1170, 550] on icon "Close Intercom Messenger" at bounding box center [1170, 550] width 15 height 15
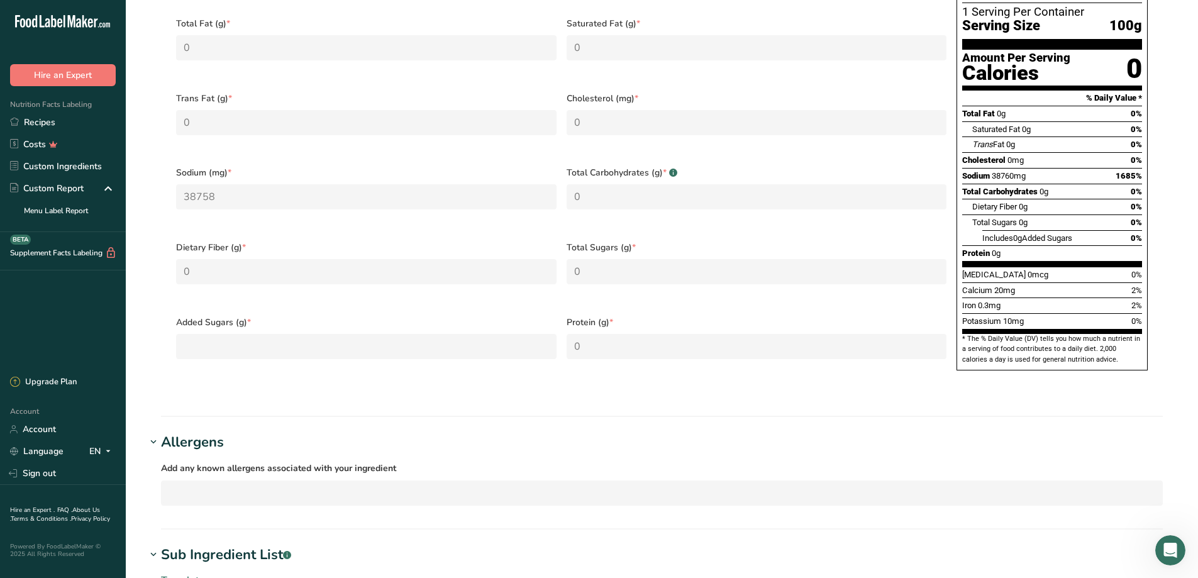
scroll to position [642, 0]
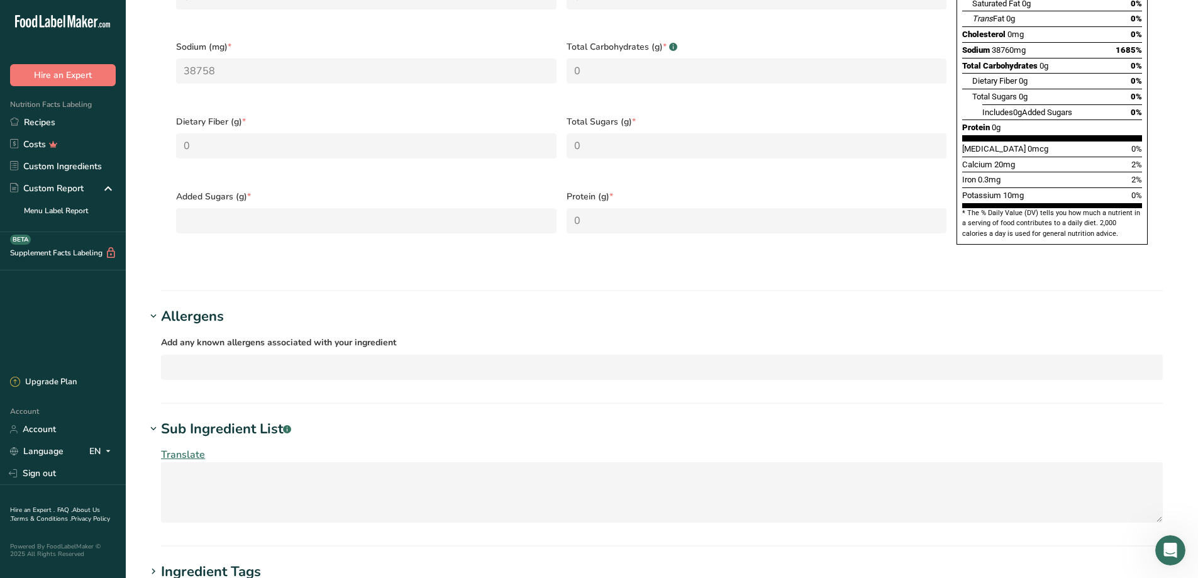
click at [181, 306] on div "Allergens" at bounding box center [192, 316] width 63 height 21
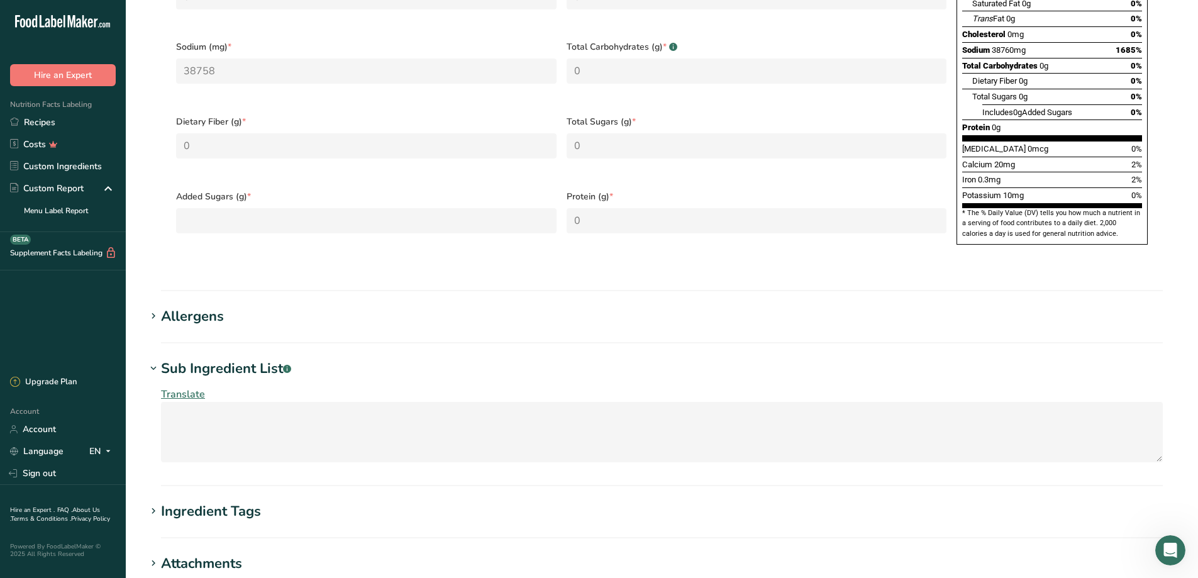
click at [169, 306] on div "Allergens" at bounding box center [192, 316] width 63 height 21
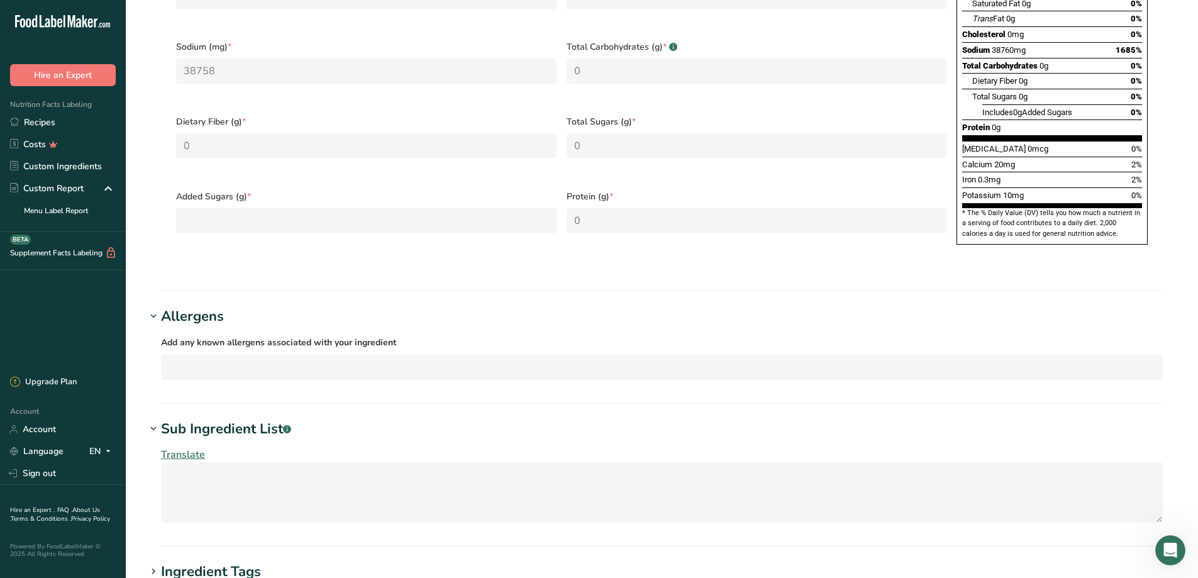
click at [198, 419] on div "Sub Ingredient List .a-a{fill:#347362;}.b-a{fill:#fff;}" at bounding box center [226, 429] width 130 height 21
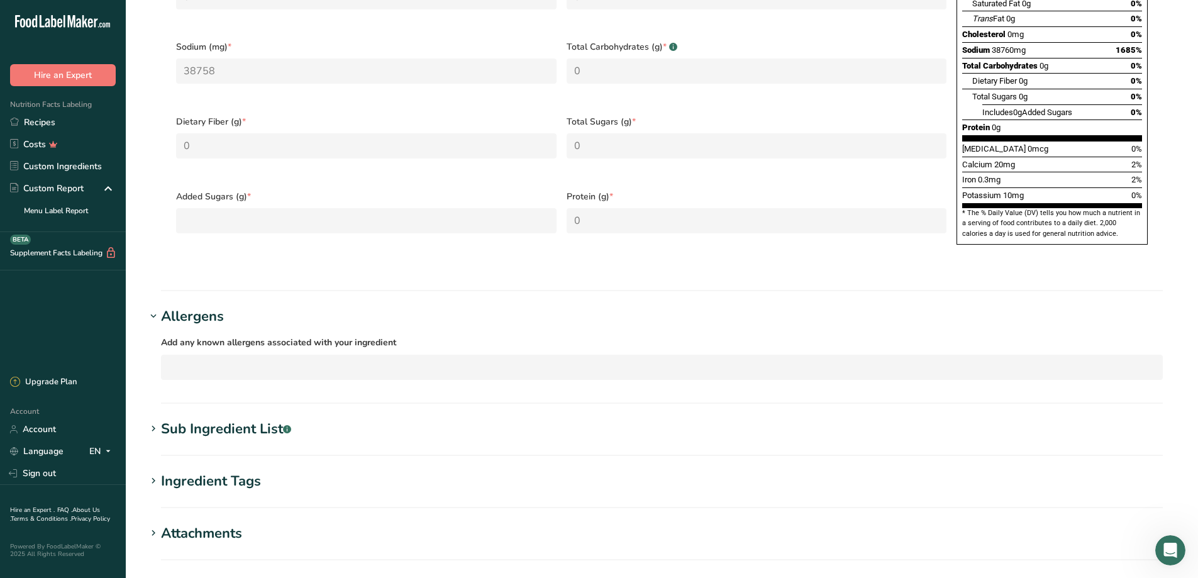
click at [198, 419] on div "Sub Ingredient List .a-a{fill:#347362;}.b-a{fill:#fff;}" at bounding box center [226, 429] width 130 height 21
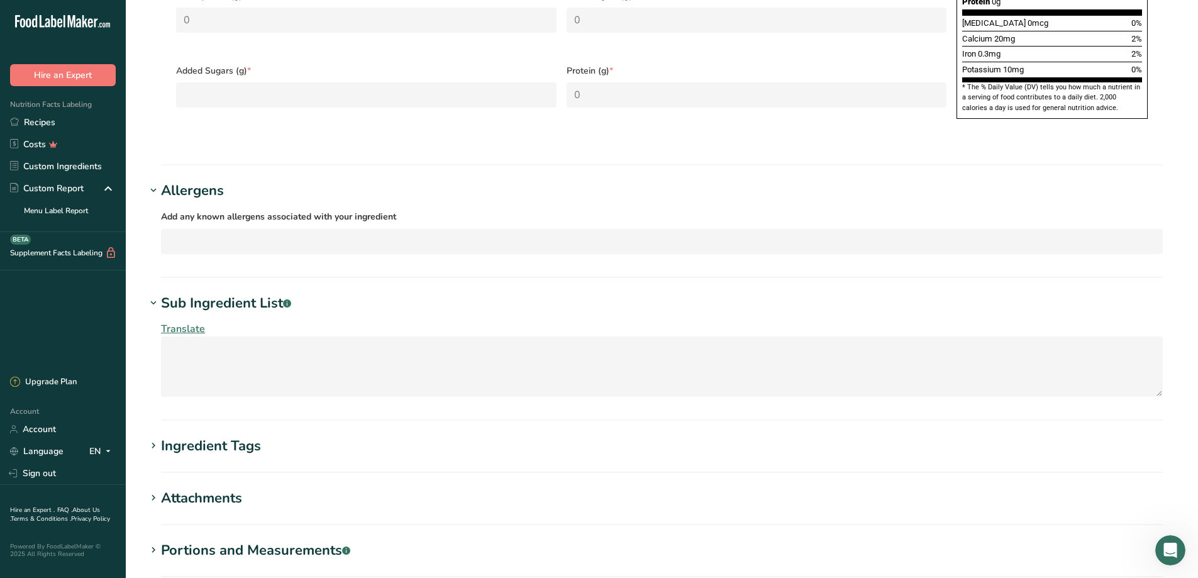
scroll to position [831, 0]
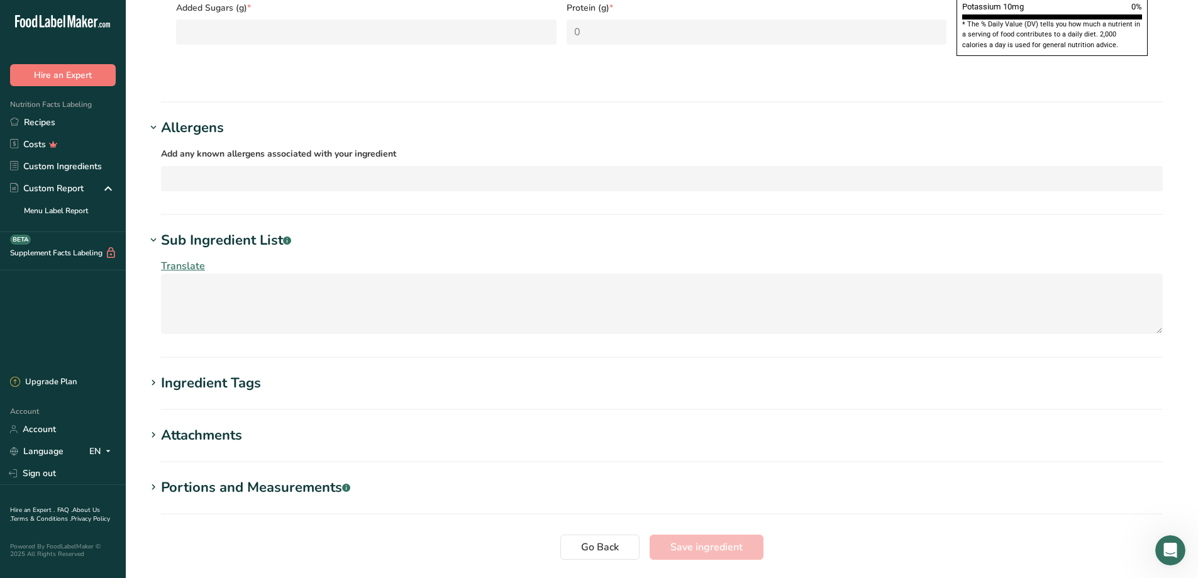
click at [174, 425] on div "Attachments" at bounding box center [201, 435] width 81 height 21
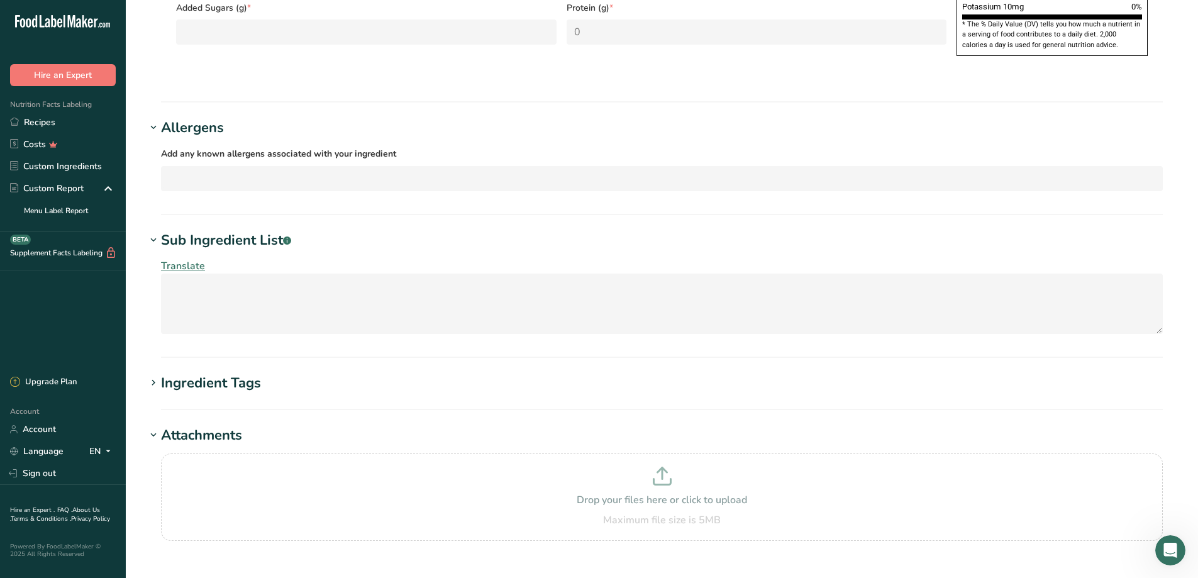
click at [176, 425] on div "Attachments" at bounding box center [201, 435] width 81 height 21
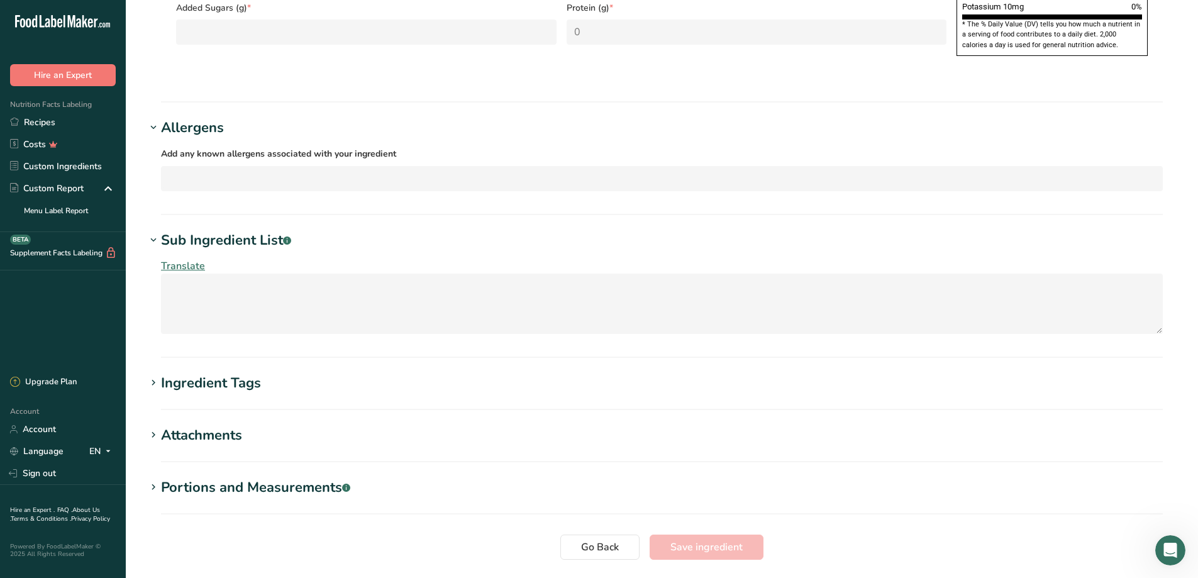
click at [186, 373] on div "Ingredient Tags" at bounding box center [211, 383] width 100 height 21
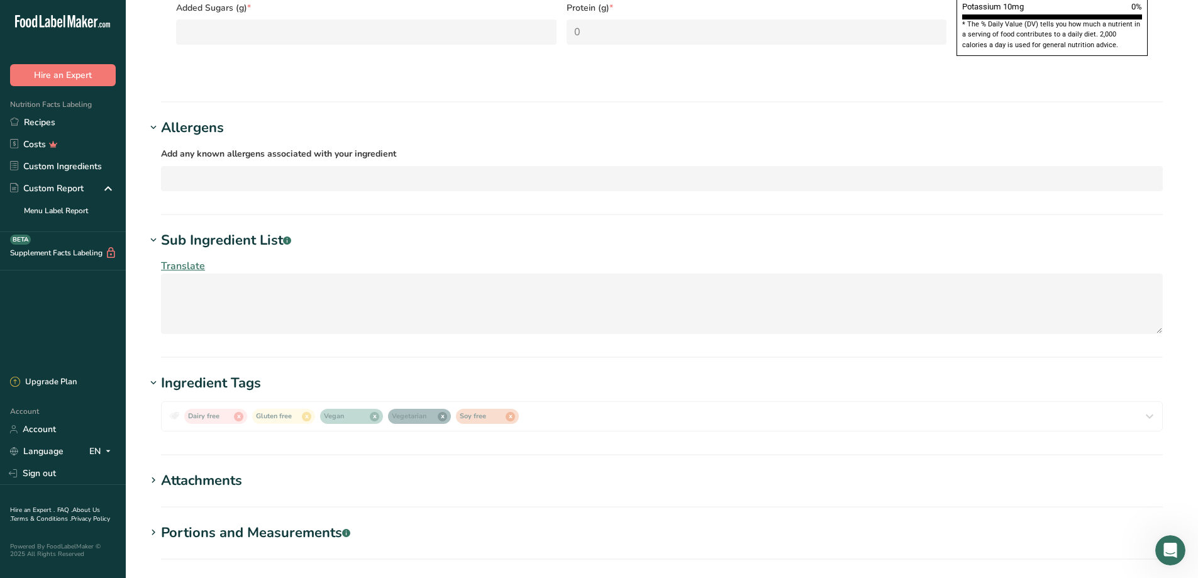
click at [186, 373] on div "Ingredient Tags" at bounding box center [211, 383] width 100 height 21
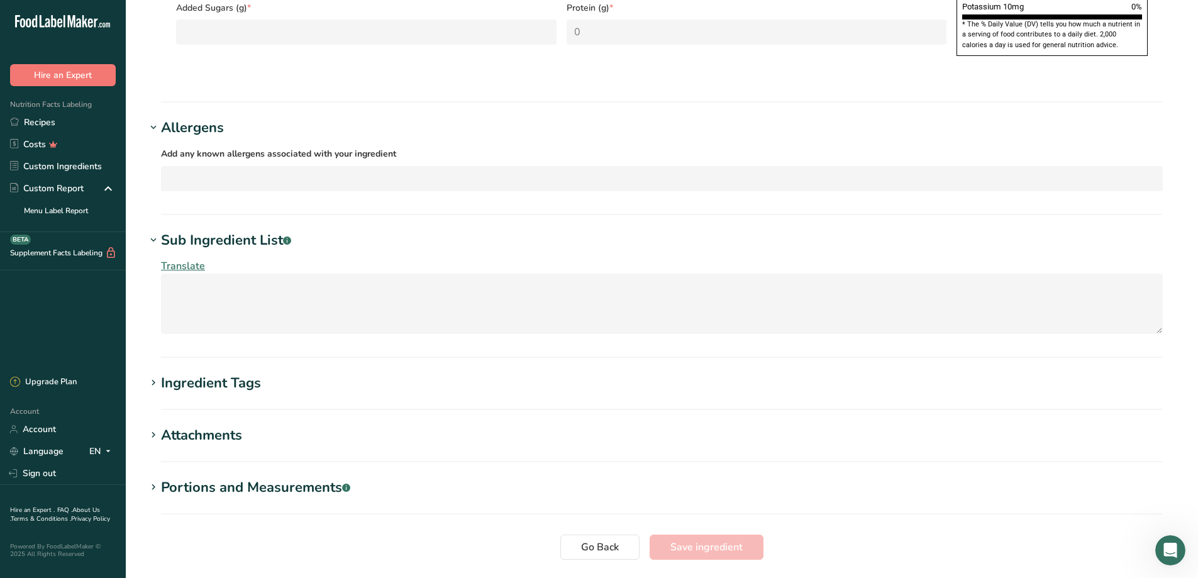
scroll to position [891, 0]
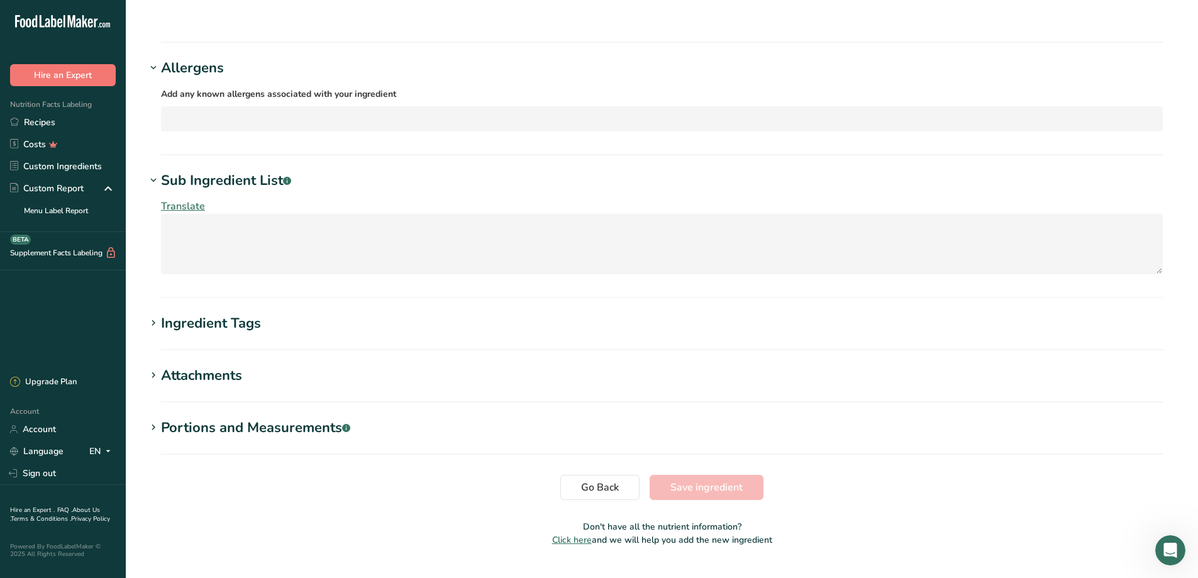
click at [188, 418] on div "Portions and Measurements .a-a{fill:#347362;}.b-a{fill:#fff;}" at bounding box center [255, 428] width 189 height 21
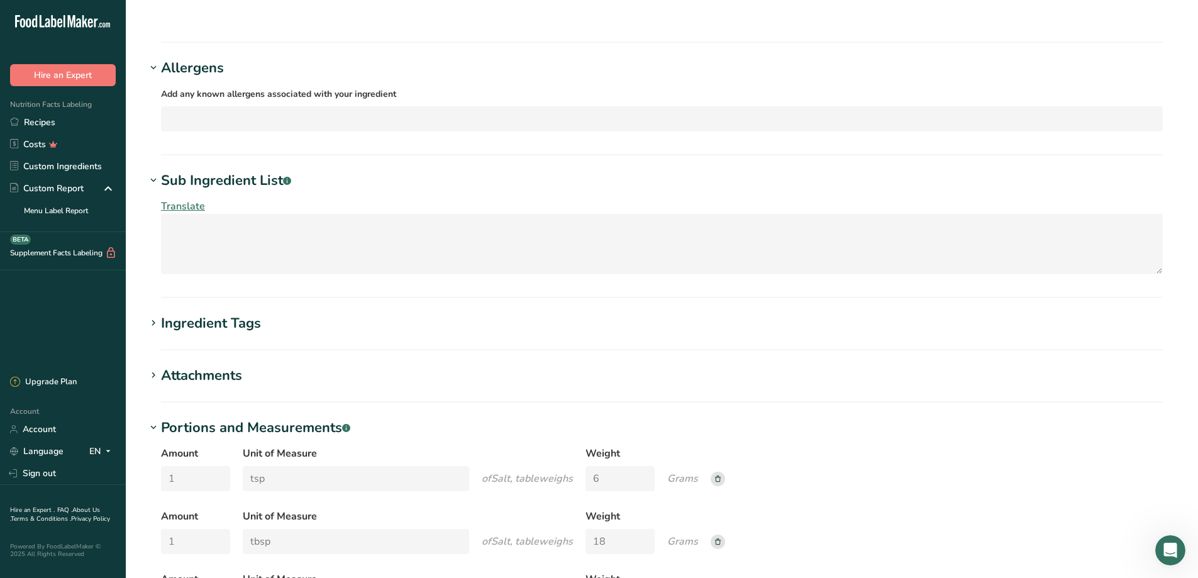
click at [187, 418] on div "Portions and Measurements .a-a{fill:#347362;}.b-a{fill:#fff;}" at bounding box center [255, 428] width 189 height 21
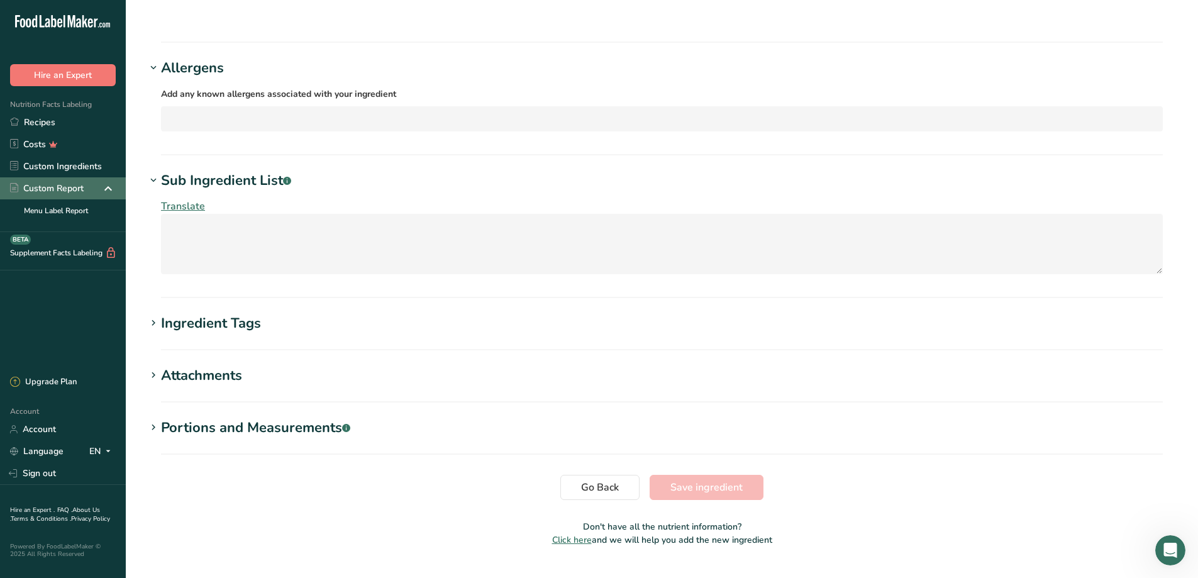
click at [57, 191] on div "Custom Report" at bounding box center [47, 188] width 74 height 13
click at [73, 188] on div "Custom Report" at bounding box center [47, 188] width 74 height 13
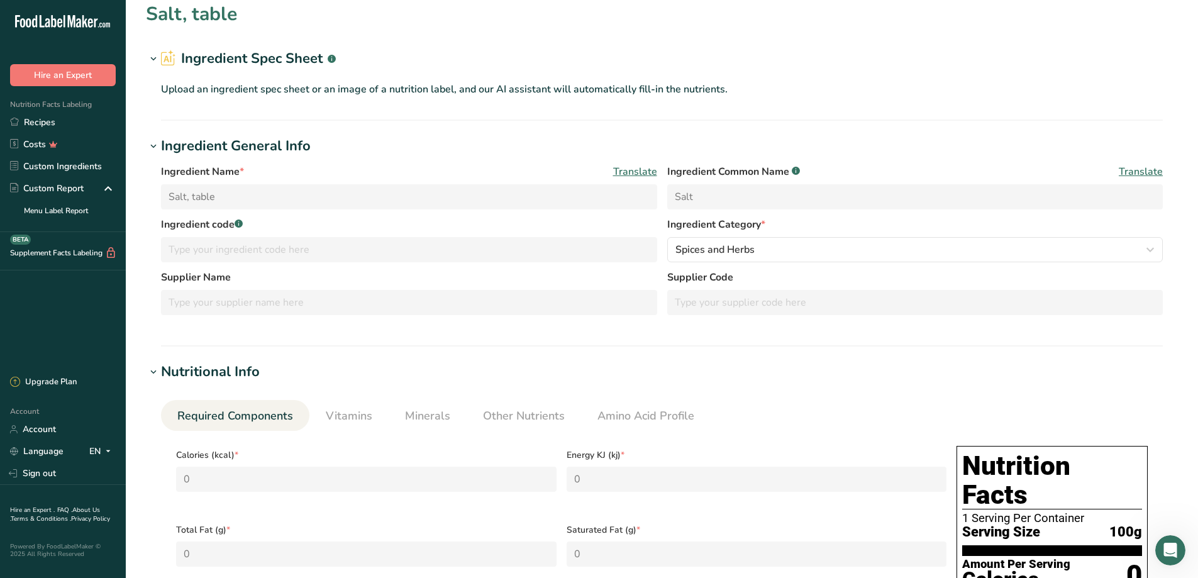
scroll to position [0, 0]
